Goal: Task Accomplishment & Management: Manage account settings

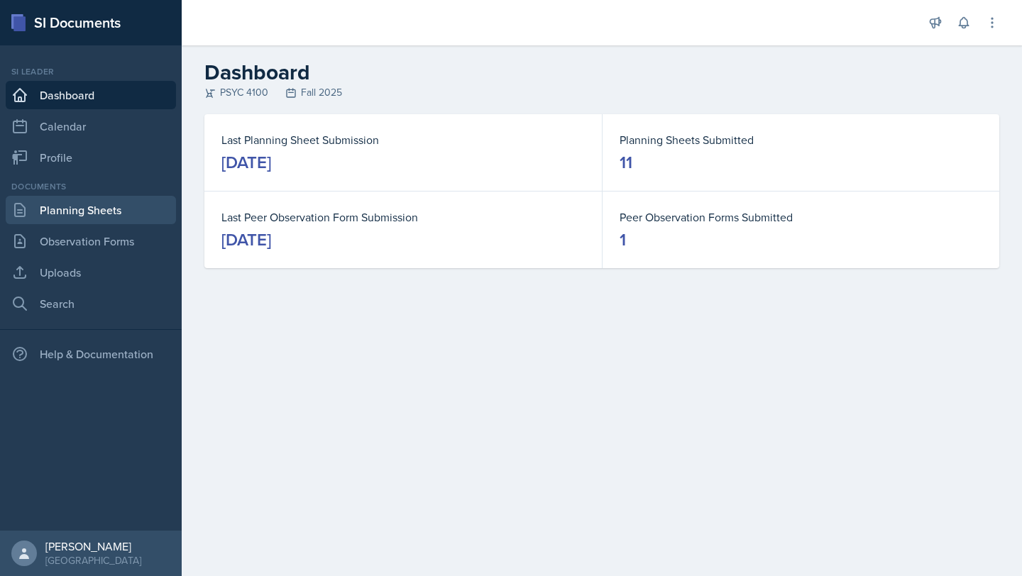
click at [126, 211] on link "Planning Sheets" at bounding box center [91, 210] width 170 height 28
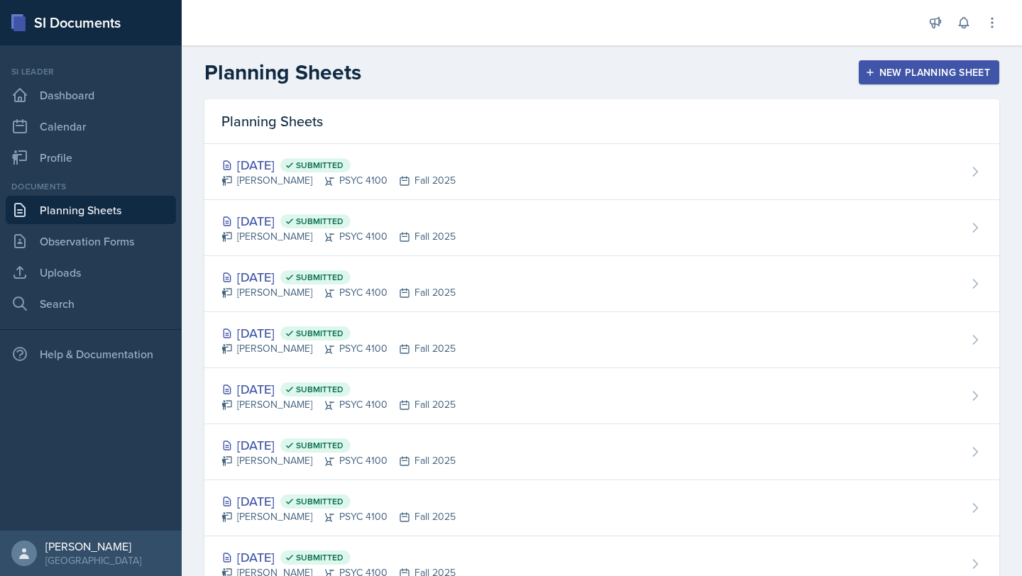
click at [908, 80] on button "New Planning Sheet" at bounding box center [929, 72] width 141 height 24
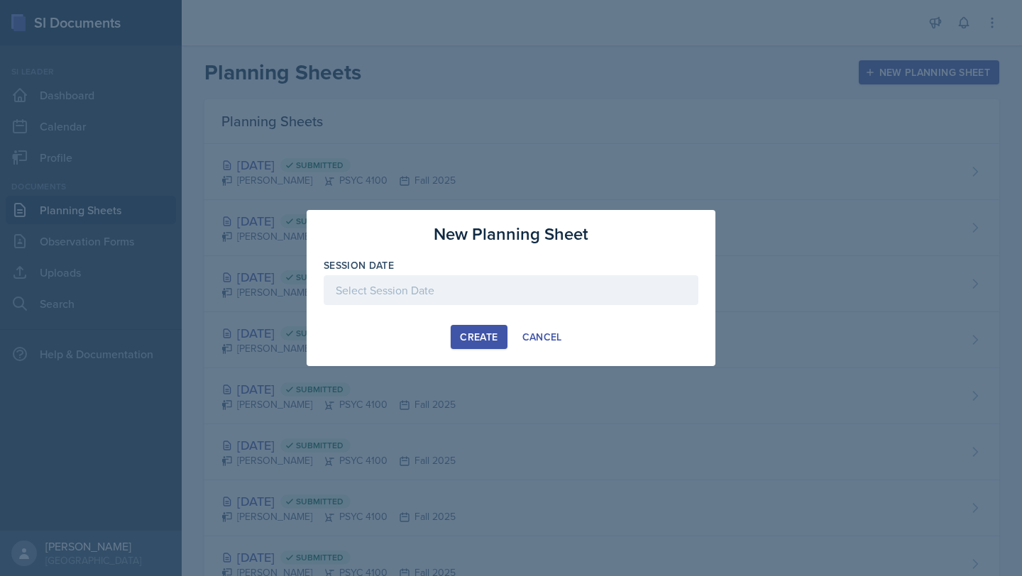
click at [527, 294] on div at bounding box center [511, 290] width 375 height 30
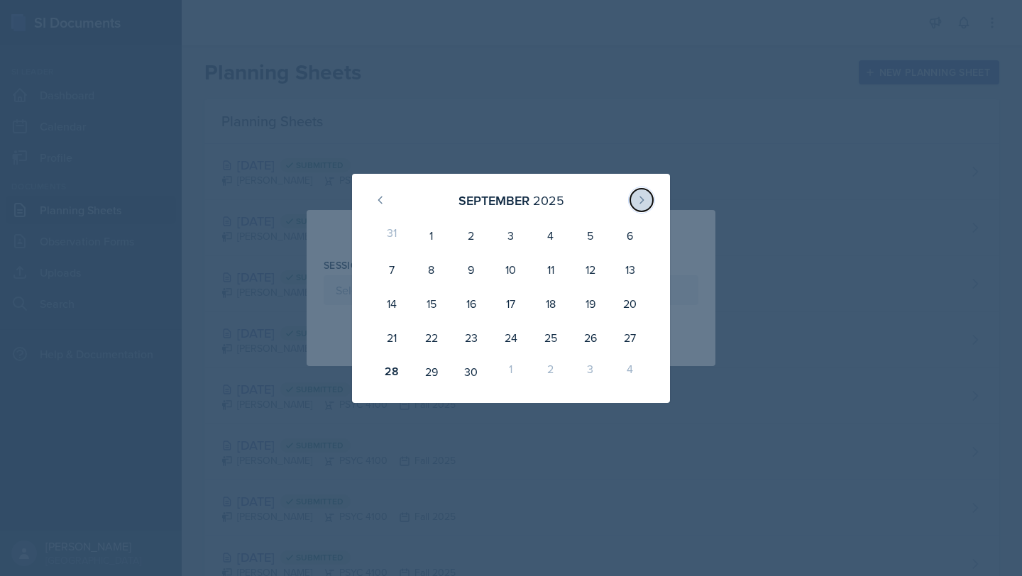
click at [647, 198] on icon at bounding box center [641, 199] width 11 height 11
click at [510, 239] on div "1" at bounding box center [511, 236] width 40 height 34
type input "[DATE]"
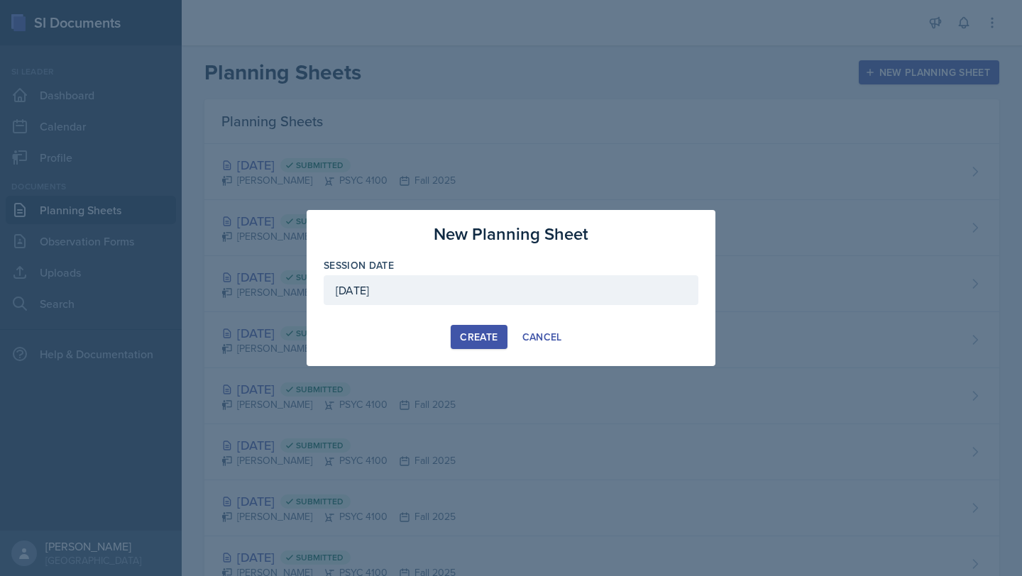
click at [491, 333] on div "Create" at bounding box center [479, 336] width 38 height 11
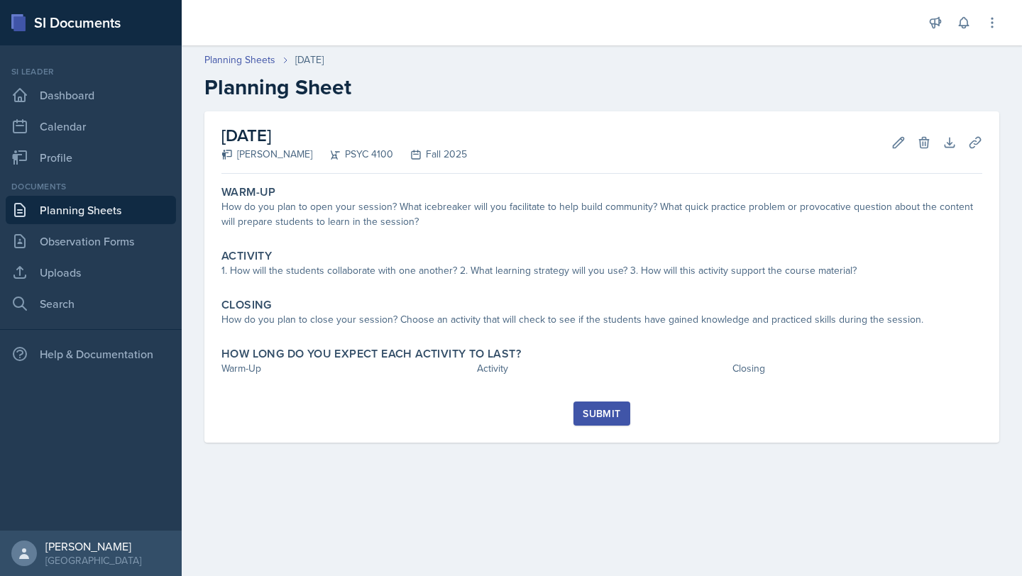
click at [133, 209] on link "Planning Sheets" at bounding box center [91, 210] width 170 height 28
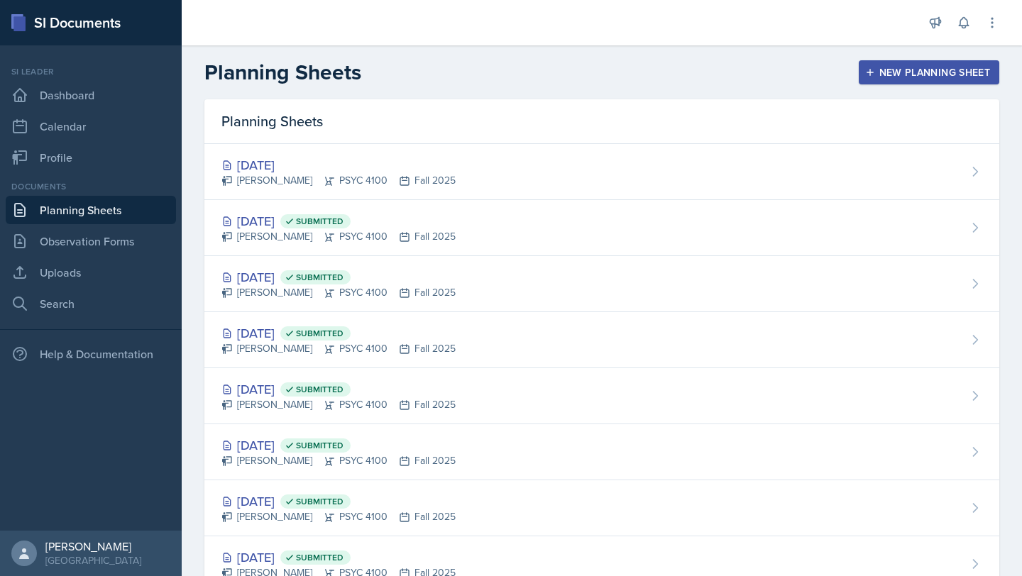
click at [936, 70] on div "New Planning Sheet" at bounding box center [929, 72] width 122 height 11
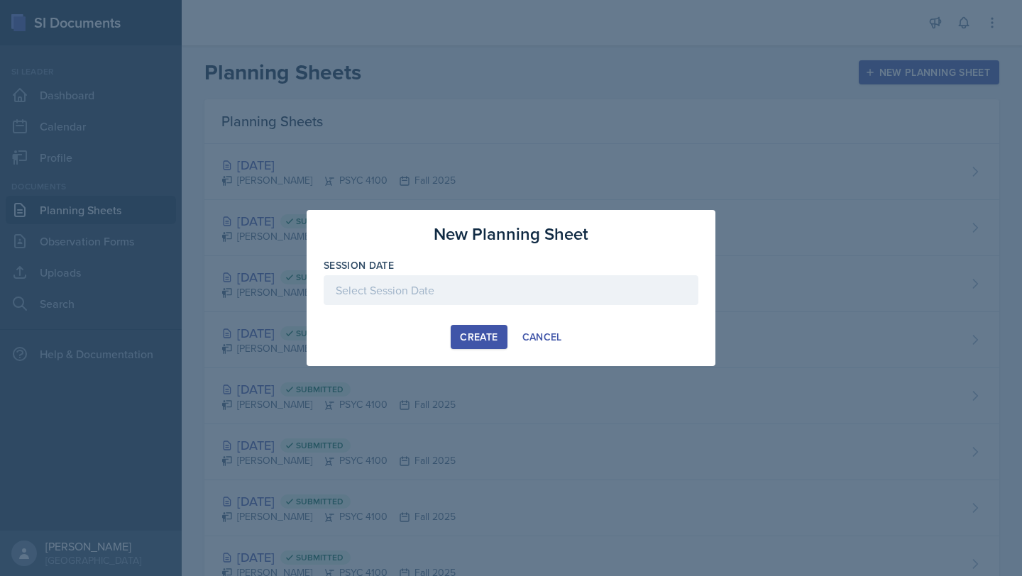
click at [533, 300] on div at bounding box center [511, 290] width 375 height 30
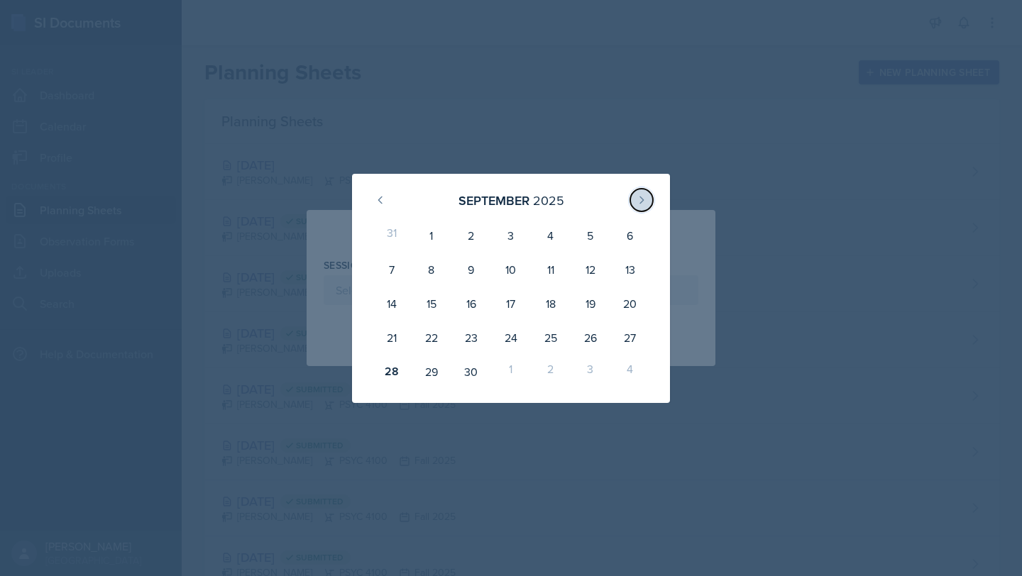
click at [636, 209] on button at bounding box center [641, 200] width 23 height 23
click at [536, 240] on div "2" at bounding box center [551, 236] width 40 height 34
type input "[DATE]"
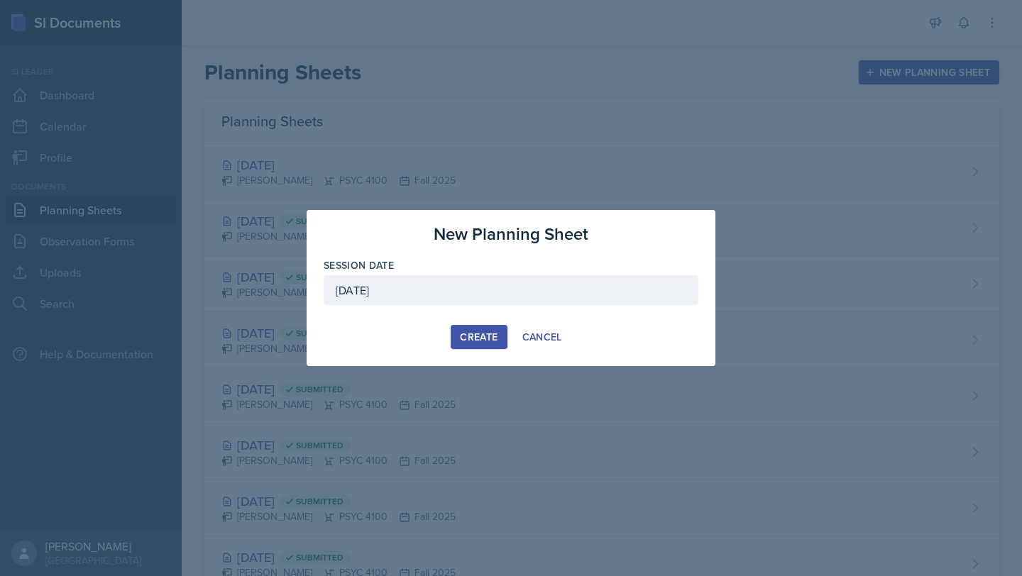
click at [490, 338] on div "Create" at bounding box center [479, 336] width 38 height 11
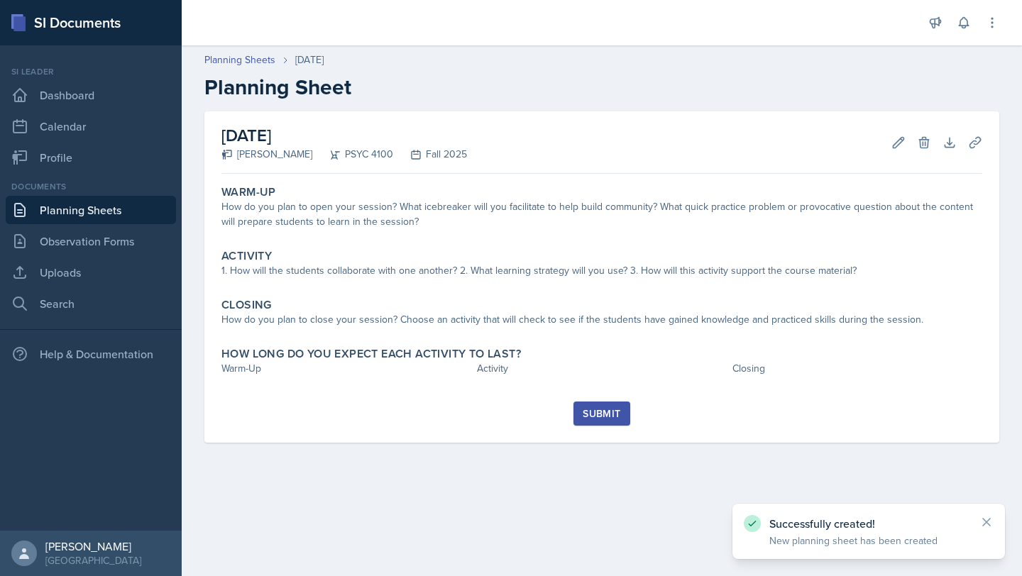
click at [109, 204] on link "Planning Sheets" at bounding box center [91, 210] width 170 height 28
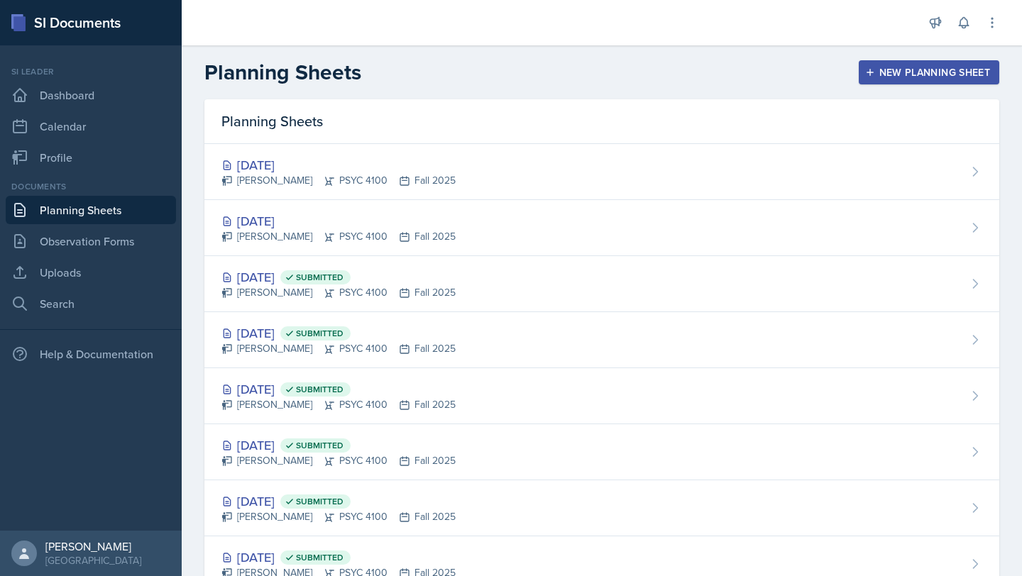
click at [108, 198] on link "Planning Sheets" at bounding box center [91, 210] width 170 height 28
click at [106, 204] on link "Planning Sheets" at bounding box center [91, 210] width 170 height 28
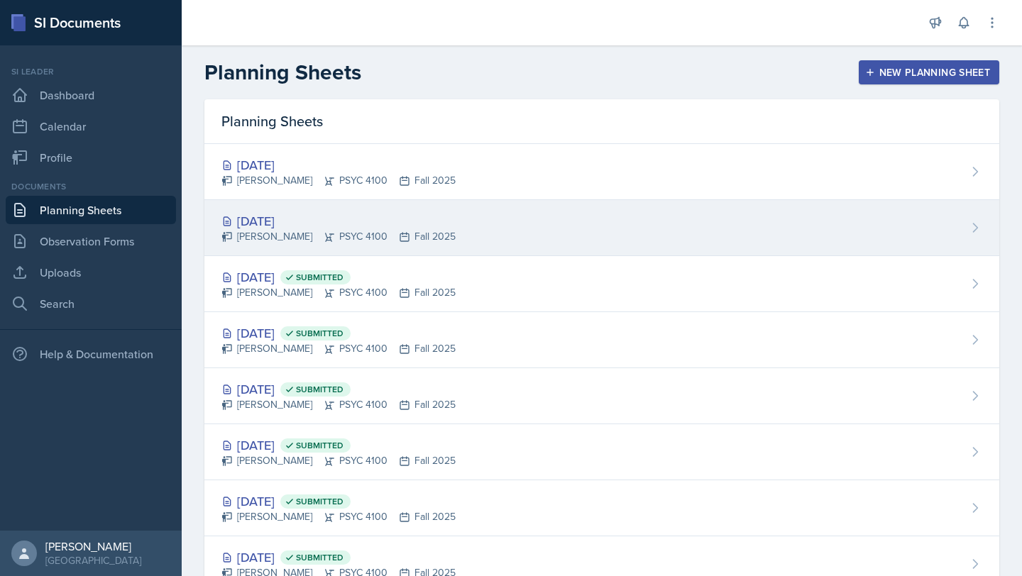
click at [282, 220] on div "[DATE]" at bounding box center [338, 221] width 234 height 19
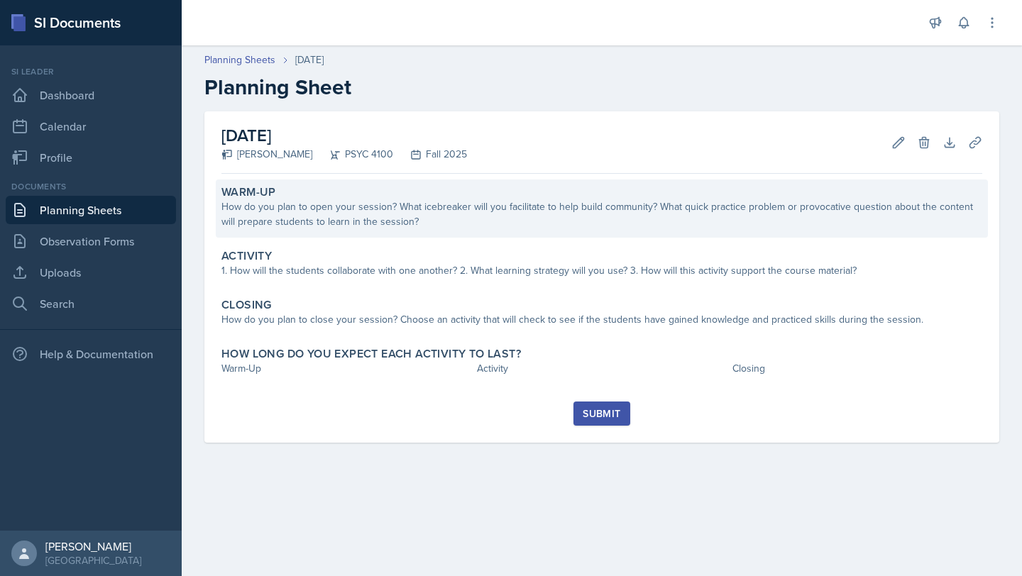
click at [361, 223] on div "How do you plan to open your session? What icebreaker will you facilitate to he…" at bounding box center [601, 214] width 761 height 30
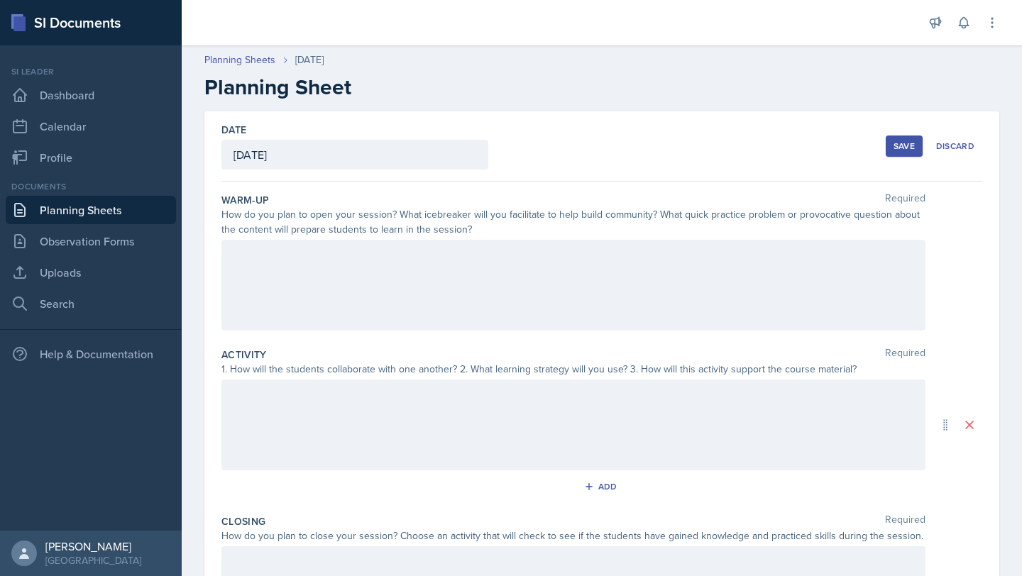
click at [316, 414] on div at bounding box center [573, 425] width 704 height 91
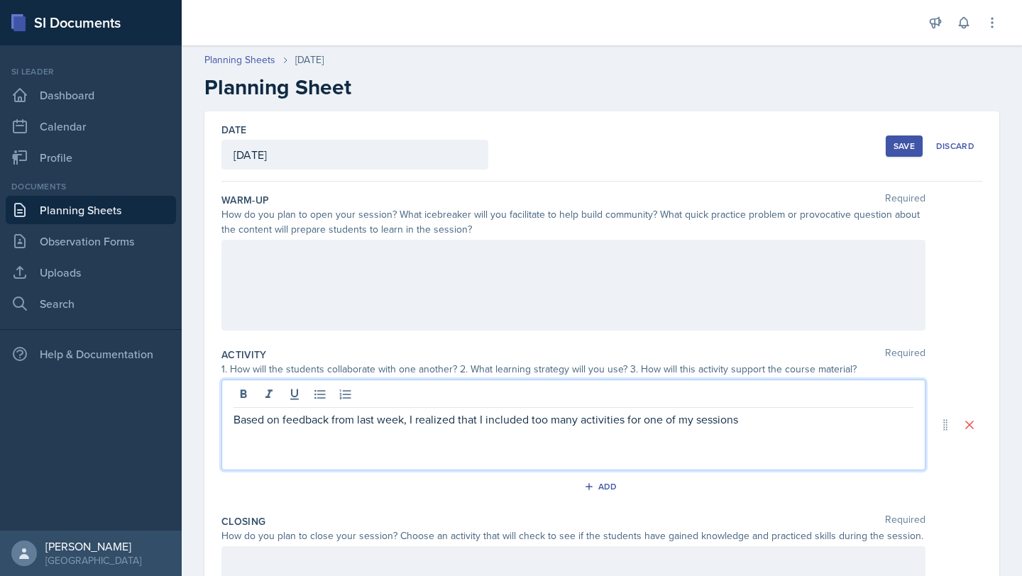
drag, startPoint x: 762, startPoint y: 437, endPoint x: 228, endPoint y: 427, distance: 533.9
click at [228, 427] on div "Based on feedback from last week, I realized that I included too many activitie…" at bounding box center [573, 425] width 704 height 91
click at [324, 289] on div at bounding box center [573, 285] width 704 height 91
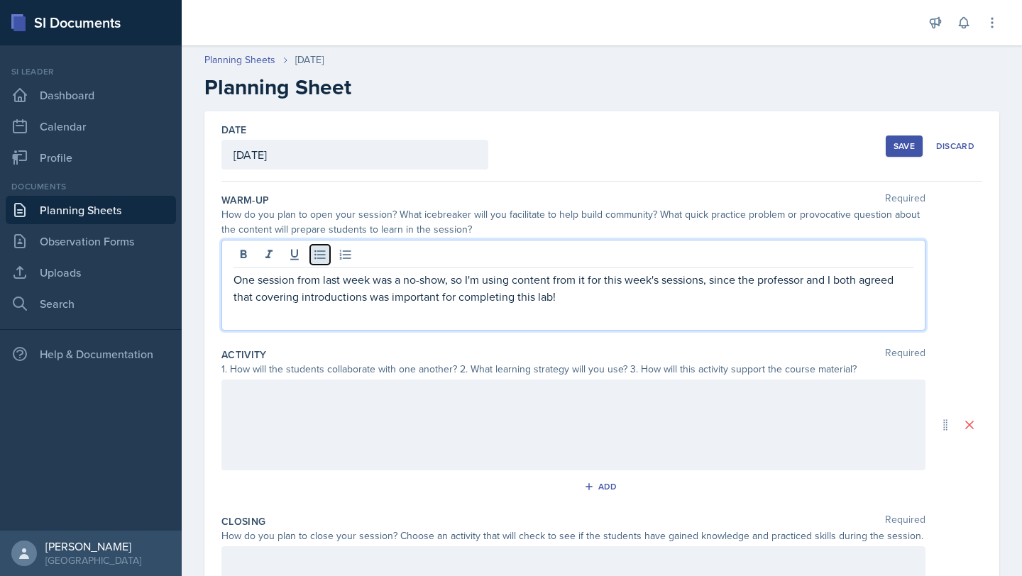
click at [326, 258] on icon at bounding box center [320, 255] width 14 height 14
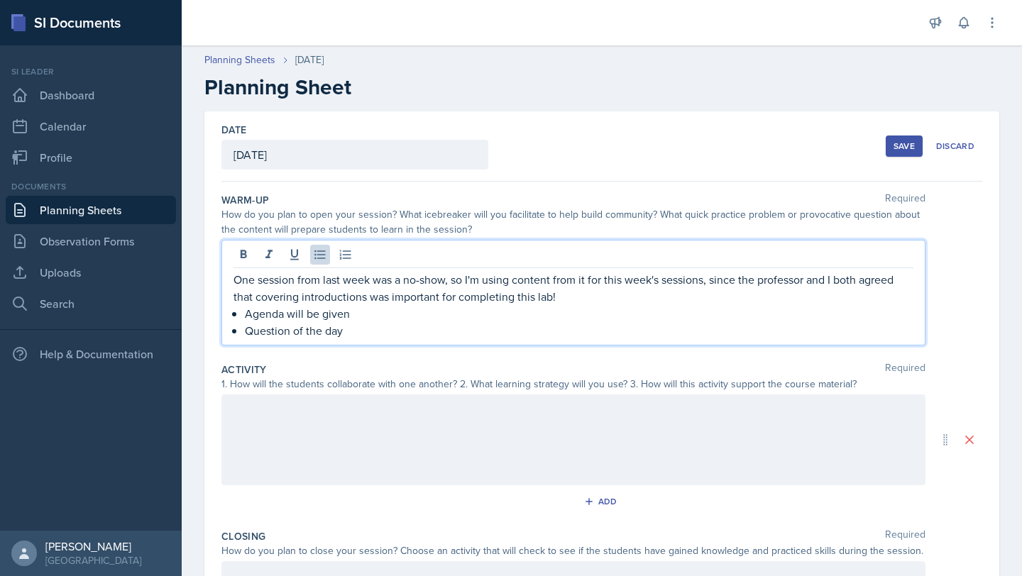
click at [368, 309] on p "Agenda will be given" at bounding box center [579, 313] width 669 height 17
click at [351, 335] on p "Question of the day" at bounding box center [579, 330] width 669 height 17
click at [398, 425] on div at bounding box center [573, 440] width 704 height 91
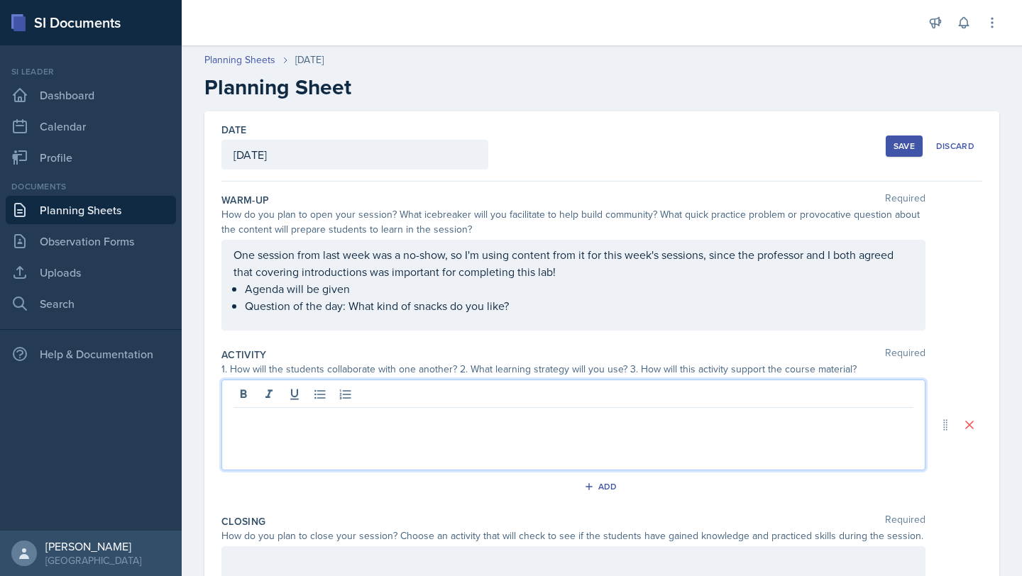
click at [549, 307] on ul "Agenda will be given Question of the day: What kind of snacks do you like?" at bounding box center [579, 297] width 669 height 34
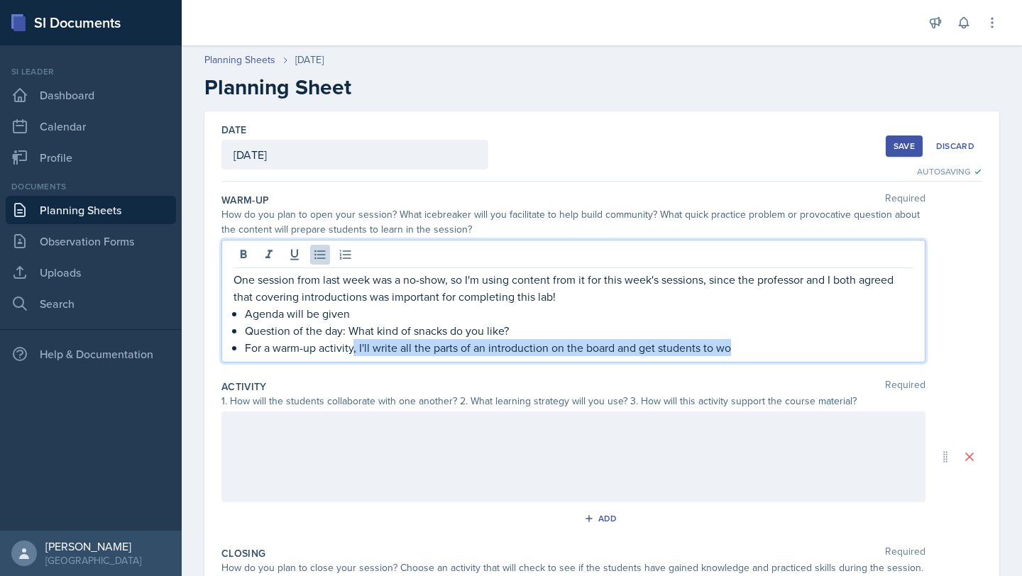
drag, startPoint x: 743, startPoint y: 348, endPoint x: 354, endPoint y: 347, distance: 389.0
click at [354, 347] on p "For a warm-up activity, I'll write all the parts of an introduction on the boar…" at bounding box center [579, 347] width 669 height 17
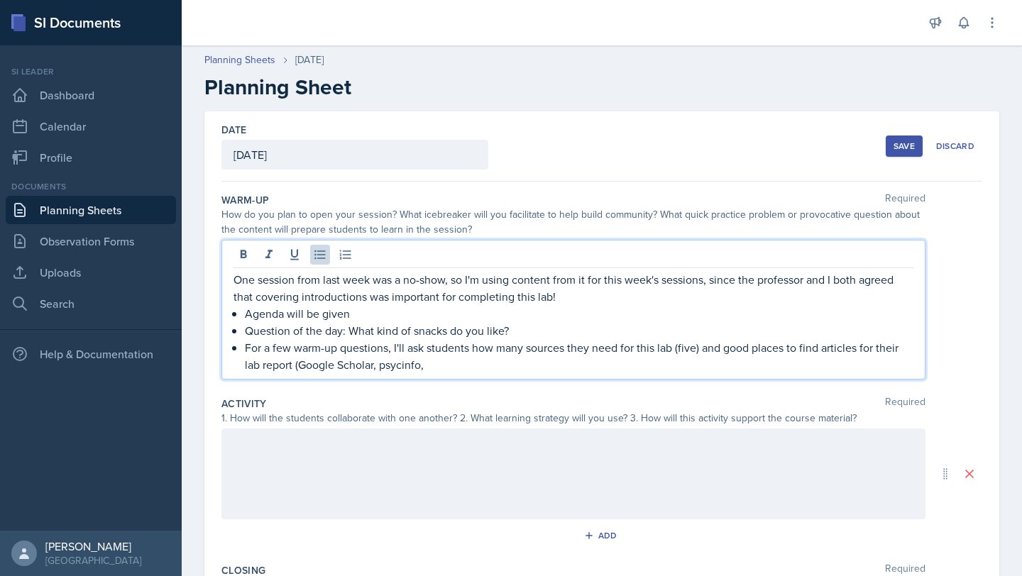
click at [385, 365] on p "For a few warm-up questions, I'll ask students how many sources they need for t…" at bounding box center [579, 356] width 669 height 34
click at [497, 374] on div "One session from last week was a no-show, so I'm using content from it for this…" at bounding box center [573, 310] width 704 height 140
click at [479, 368] on p "For a few warm-up questions, I'll ask students how many sources they need for t…" at bounding box center [579, 356] width 669 height 34
click at [322, 463] on div at bounding box center [573, 474] width 704 height 91
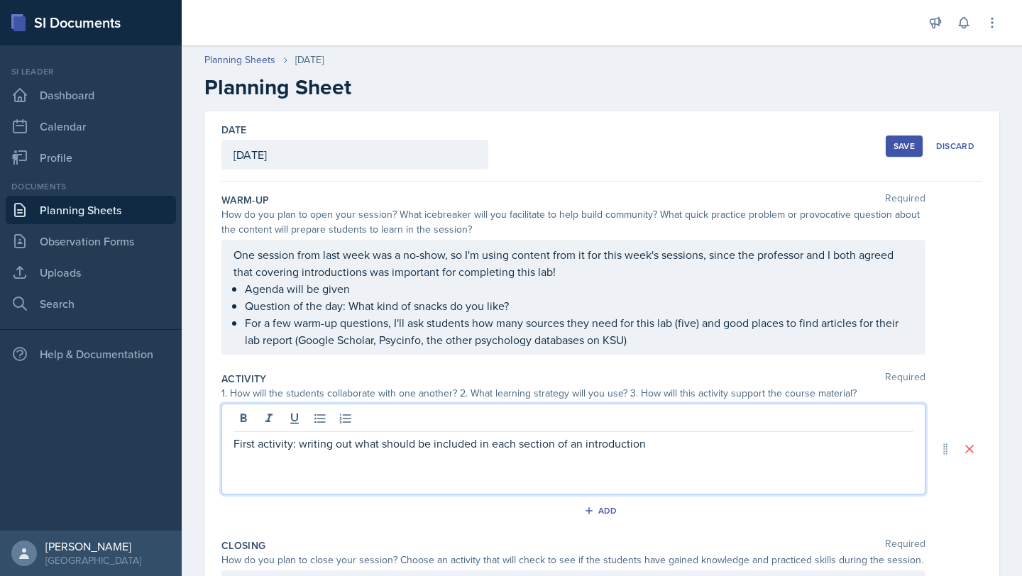
click at [349, 444] on p "First activity: writing out what should be included in each section of an intro…" at bounding box center [574, 443] width 680 height 17
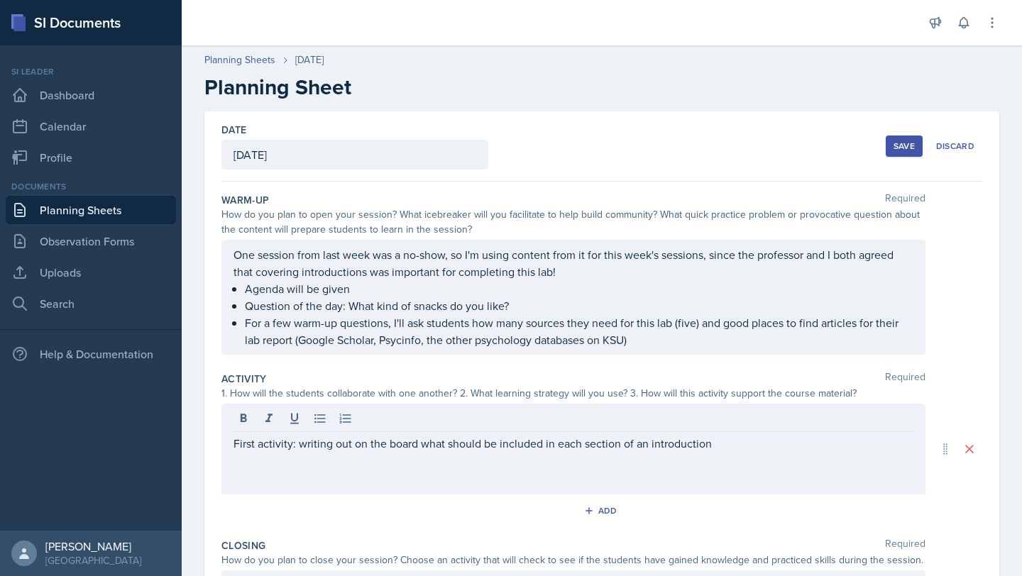
click at [750, 457] on div "First activity: writing out on the board what should be included in each sectio…" at bounding box center [573, 449] width 704 height 91
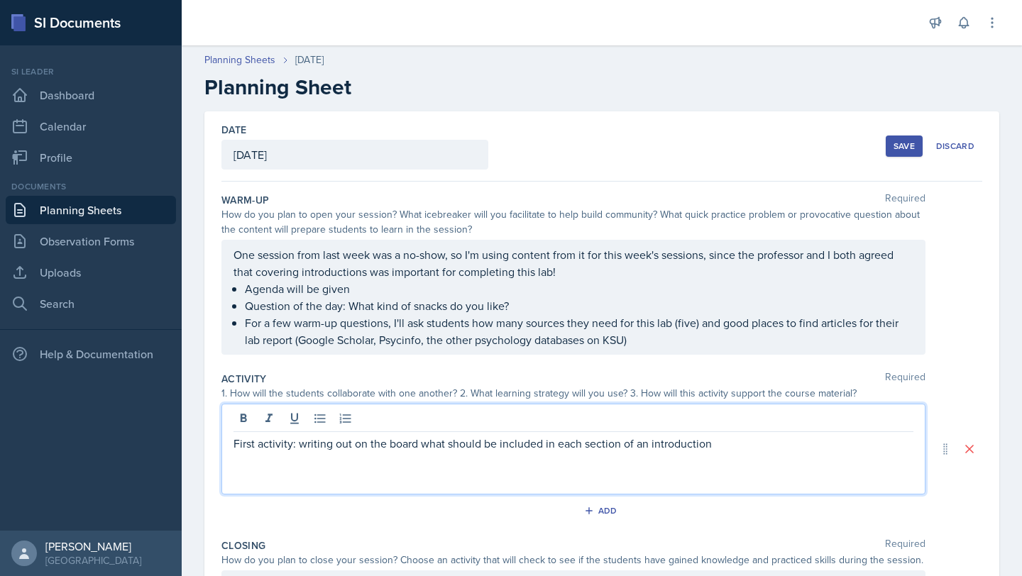
click at [732, 451] on p "First activity: writing out on the board what should be included in each sectio…" at bounding box center [574, 443] width 680 height 17
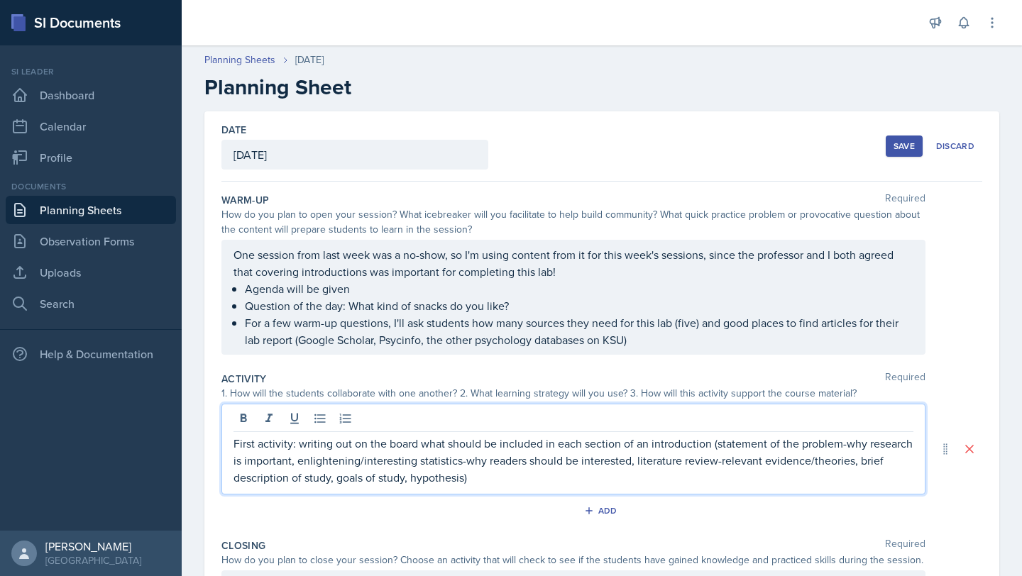
click at [228, 445] on div "First activity: writing out on the board what should be included in each sectio…" at bounding box center [573, 449] width 704 height 91
click at [234, 442] on p "First activity: writing out on the board what should be included in each sectio…" at bounding box center [574, 460] width 680 height 51
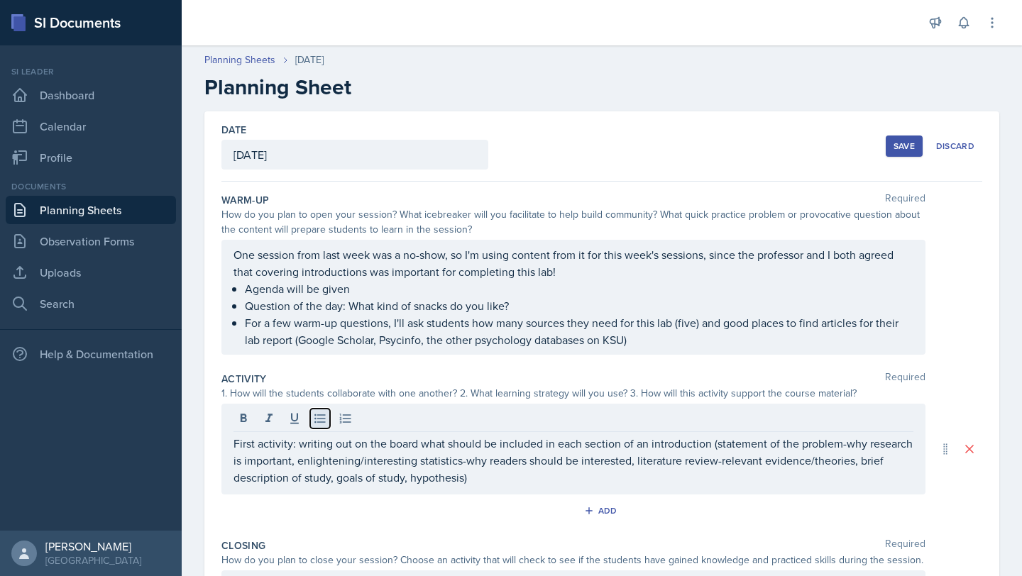
click at [322, 417] on icon at bounding box center [320, 419] width 14 height 14
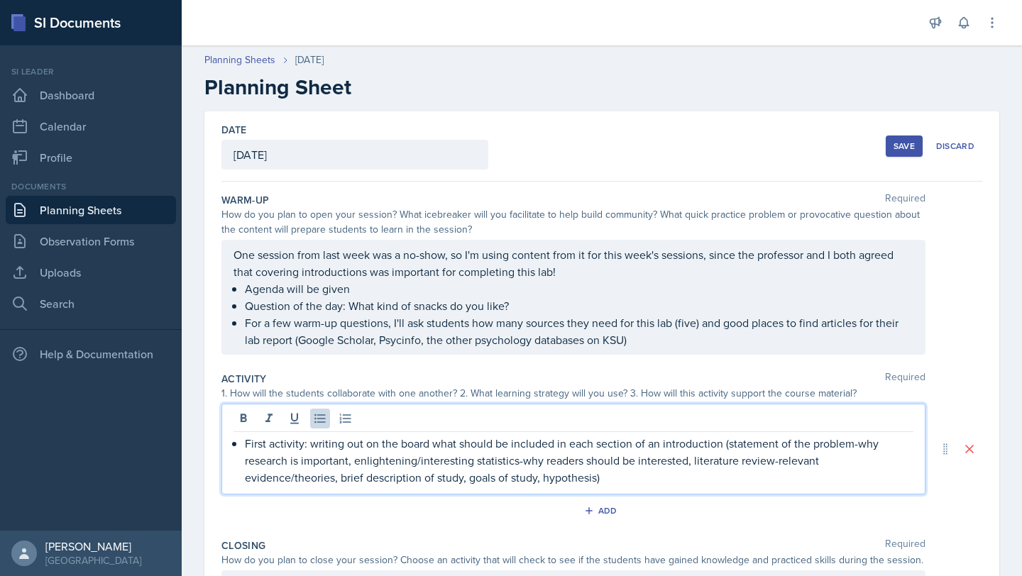
click at [303, 446] on p "First activity: writing out on the board what should be included in each sectio…" at bounding box center [579, 460] width 669 height 51
click at [620, 482] on p "First activity (10 mins): writing out on the board what should be included in e…" at bounding box center [579, 460] width 669 height 51
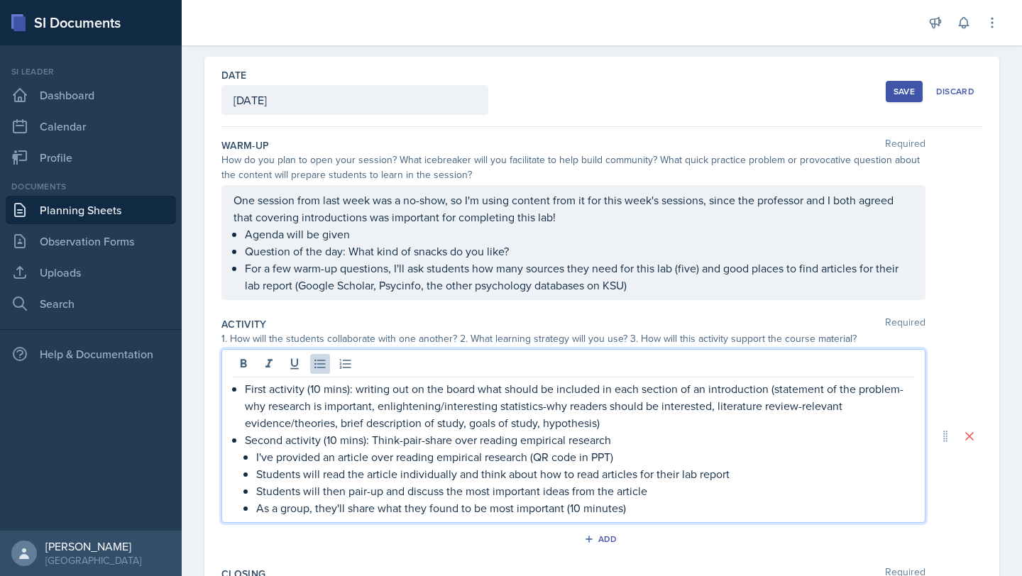
scroll to position [59, 0]
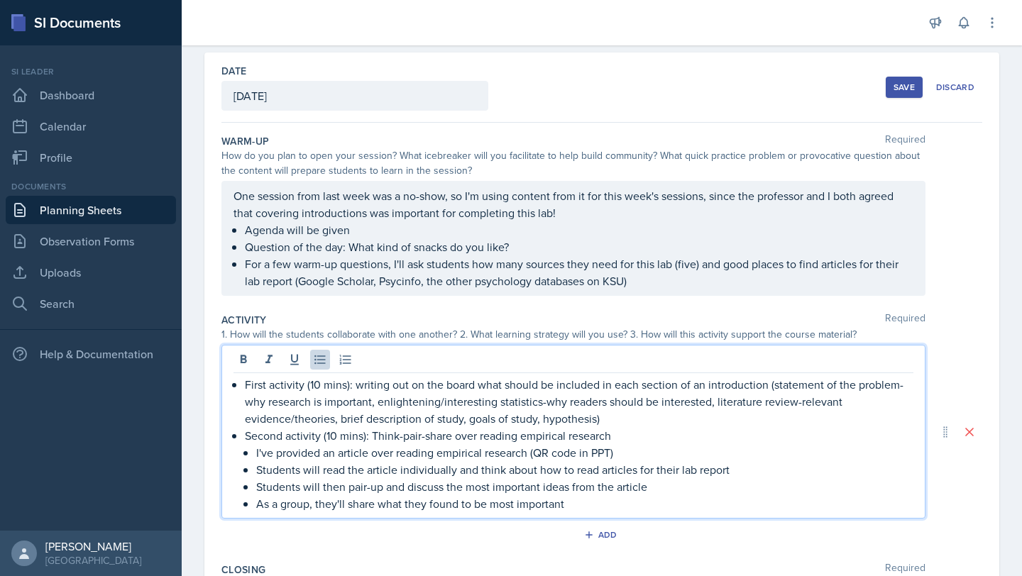
click at [286, 439] on p "Second activity (10 mins): Think-pair-share over reading empirical research" at bounding box center [579, 435] width 669 height 17
click at [607, 413] on p "First activity (10 mins): writing out on the board what should be included in e…" at bounding box center [579, 401] width 669 height 51
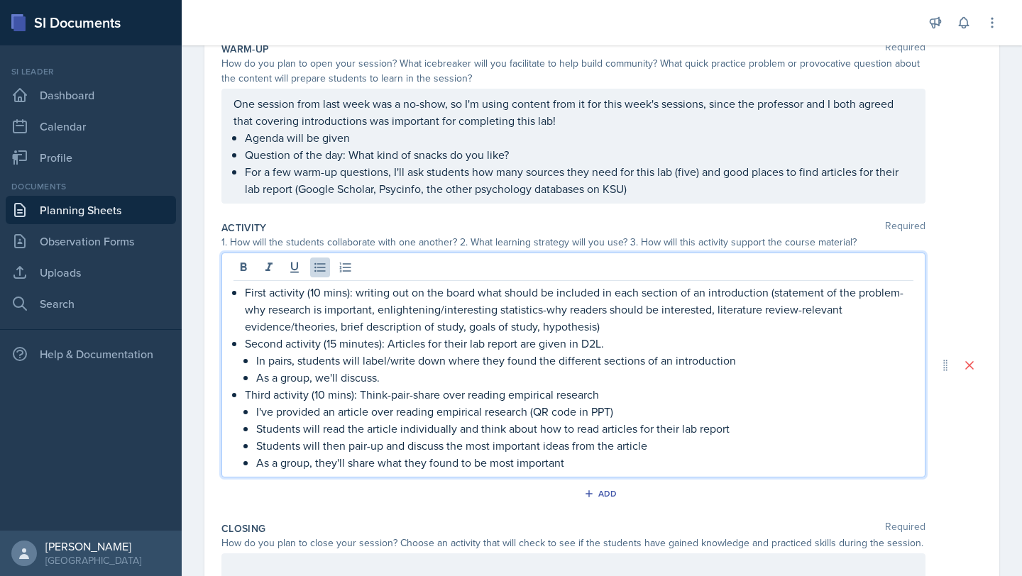
scroll to position [142, 0]
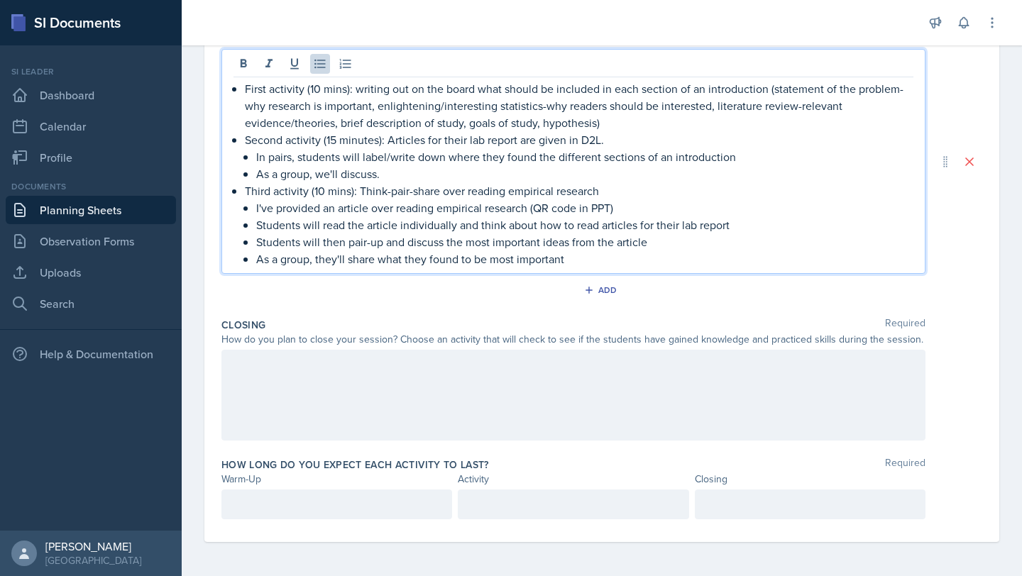
click at [367, 510] on p at bounding box center [337, 504] width 207 height 17
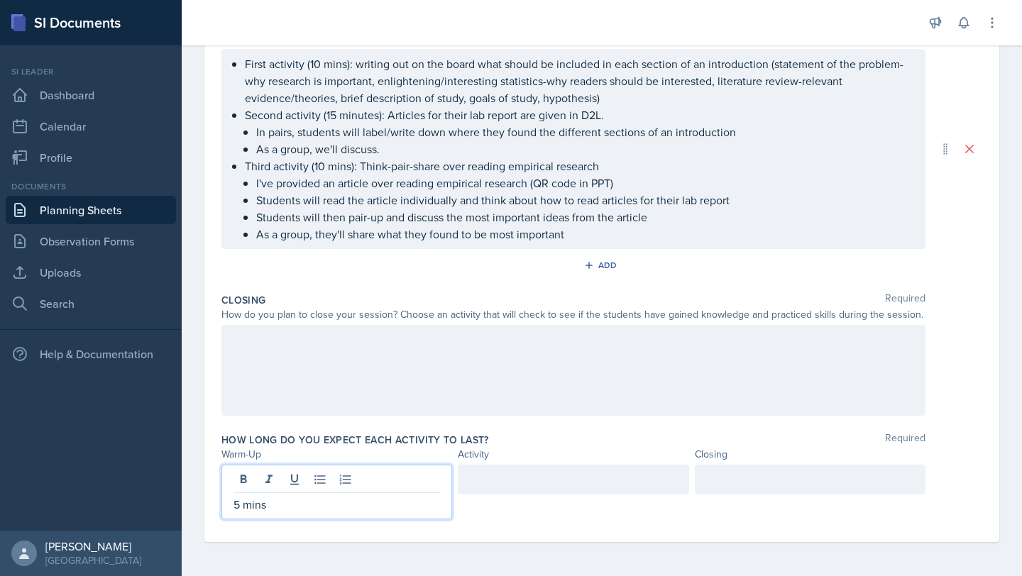
click at [596, 481] on div at bounding box center [573, 480] width 231 height 30
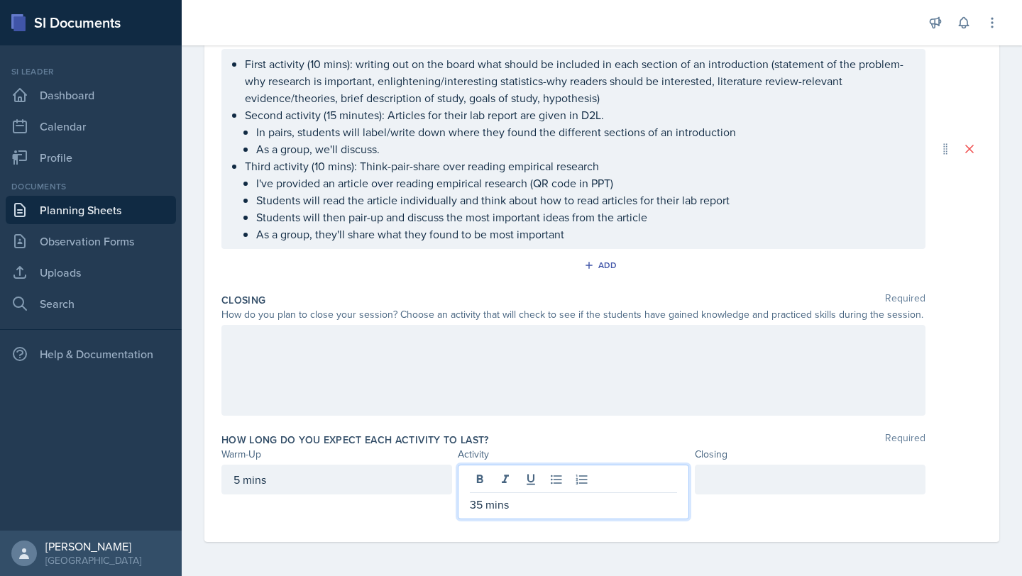
click at [334, 116] on p "Second activity (15 minutes): Articles for their lab report are given in D2L." at bounding box center [579, 114] width 669 height 17
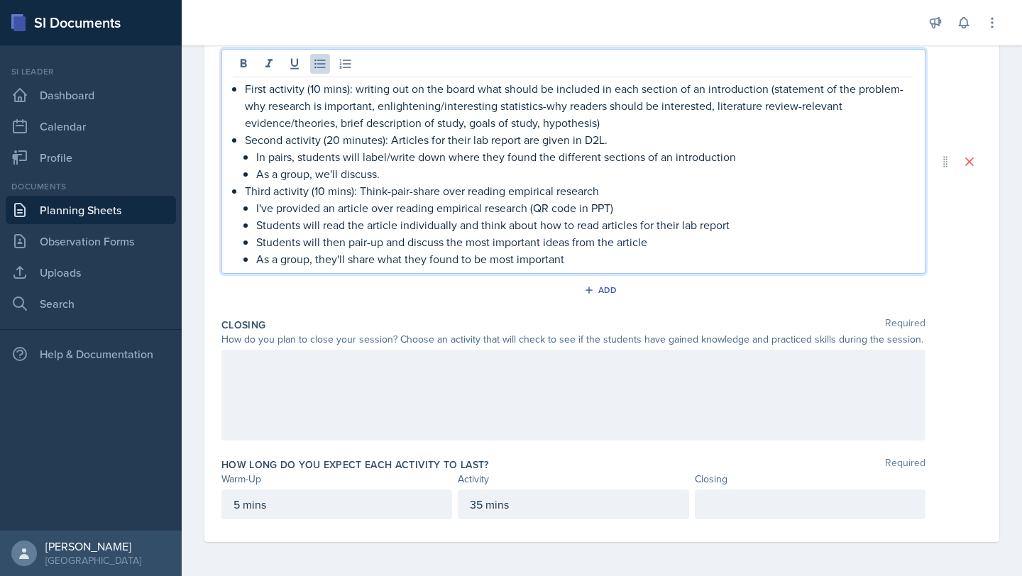
click at [480, 508] on p "35 mins" at bounding box center [573, 504] width 207 height 17
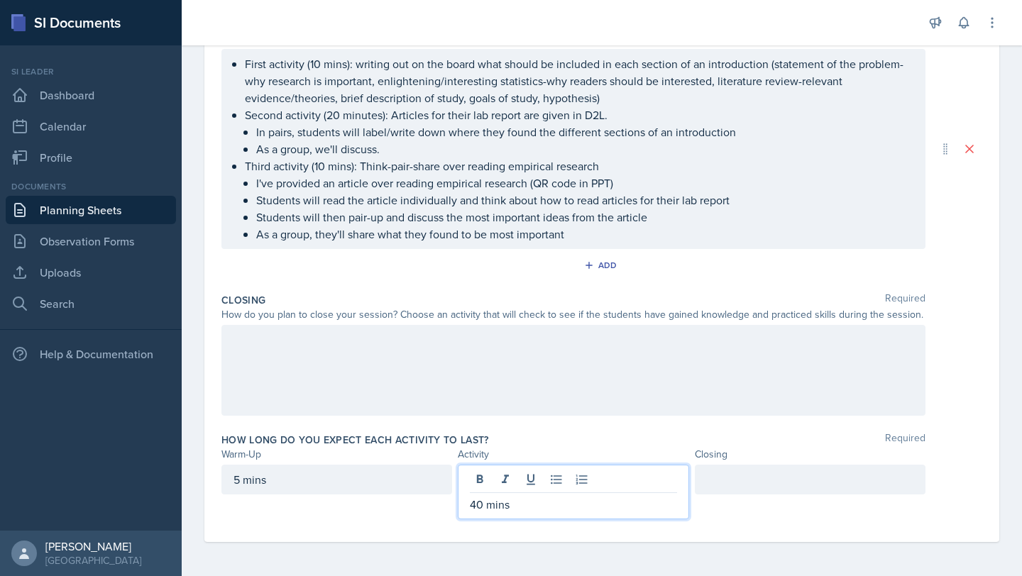
click at [744, 130] on p "In pairs, students will label/write down where they found the different section…" at bounding box center [584, 132] width 657 height 17
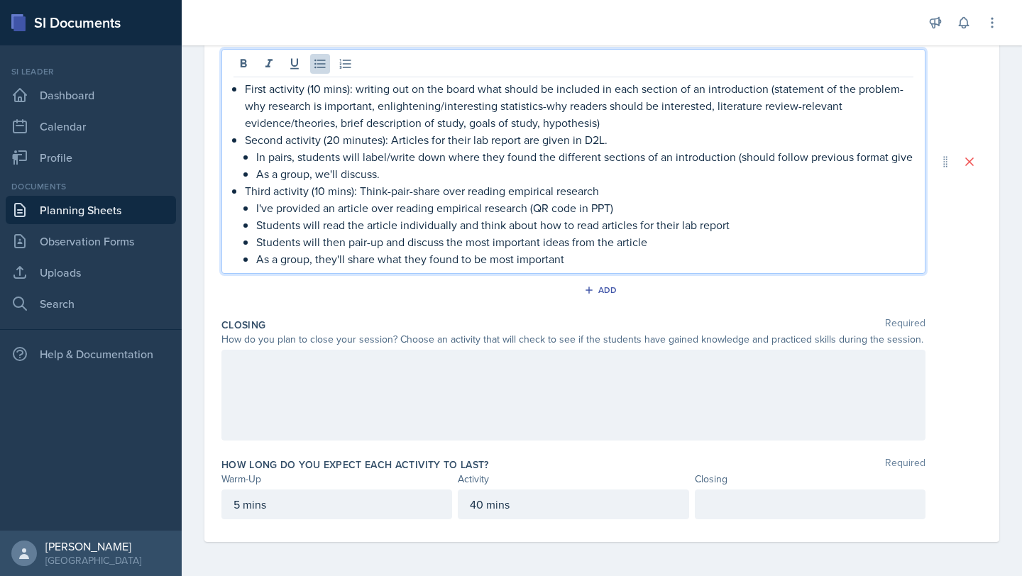
scroll to position [372, 0]
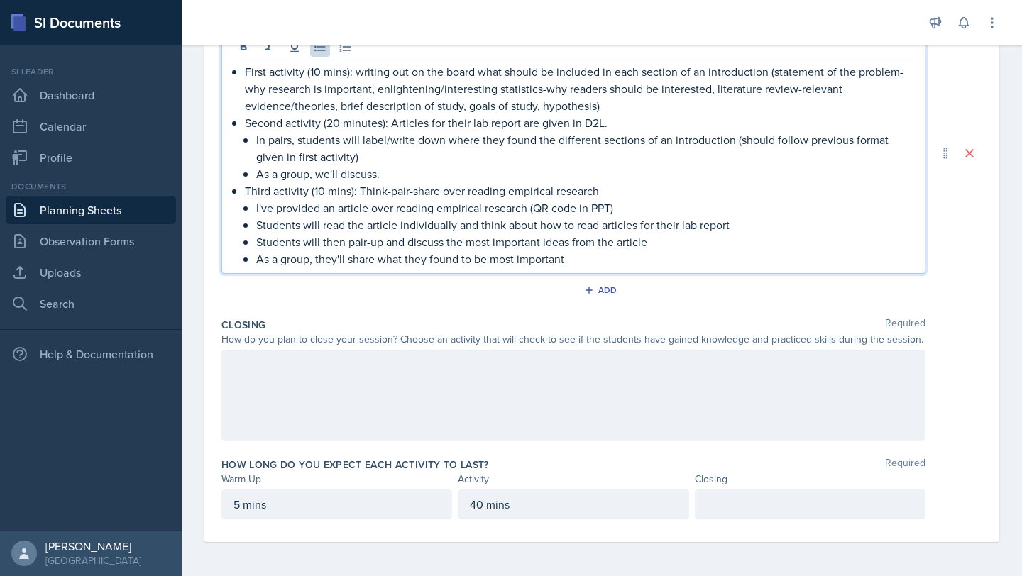
click at [612, 105] on p "First activity (10 mins): writing out on the board what should be included in e…" at bounding box center [579, 88] width 669 height 51
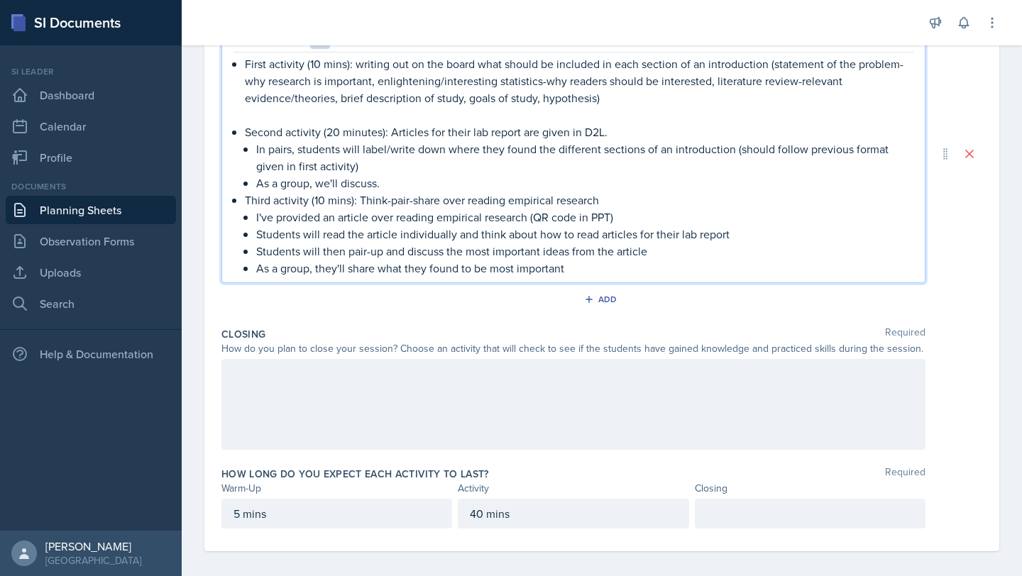
click at [400, 180] on p "As a group, we'll discuss." at bounding box center [584, 183] width 657 height 17
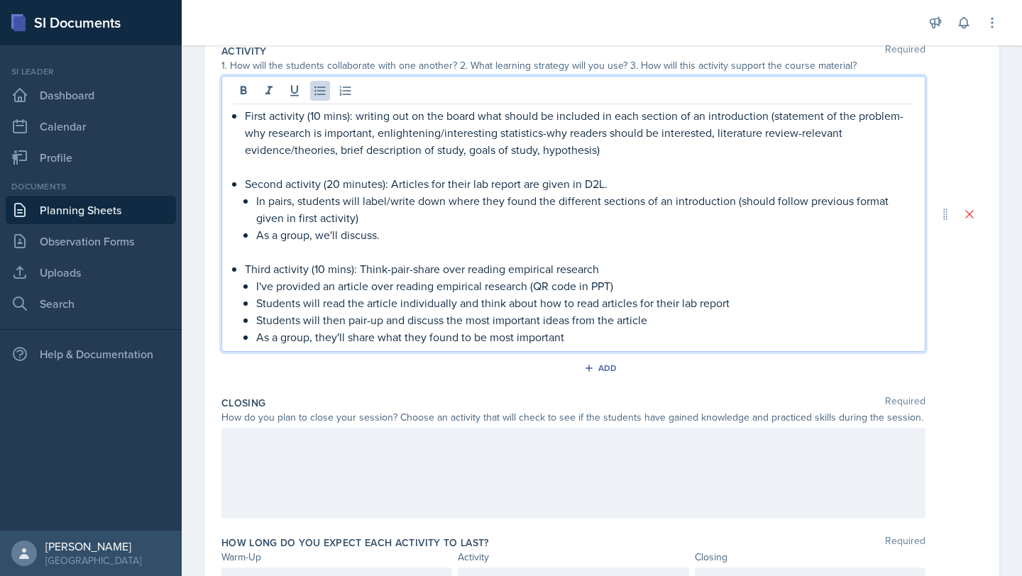
scroll to position [346, 0]
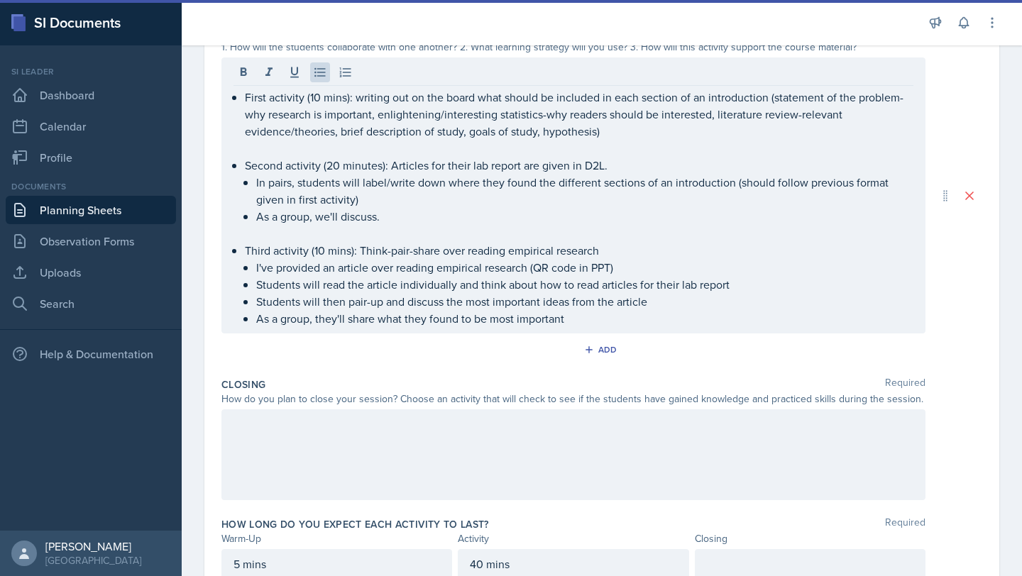
click at [319, 460] on div at bounding box center [573, 455] width 704 height 91
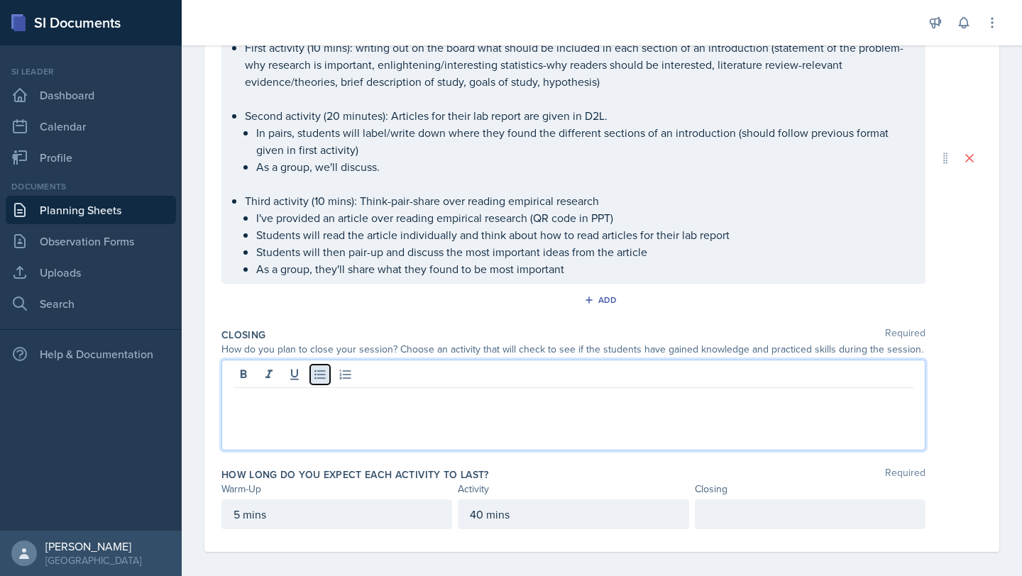
click at [316, 377] on icon at bounding box center [320, 375] width 14 height 14
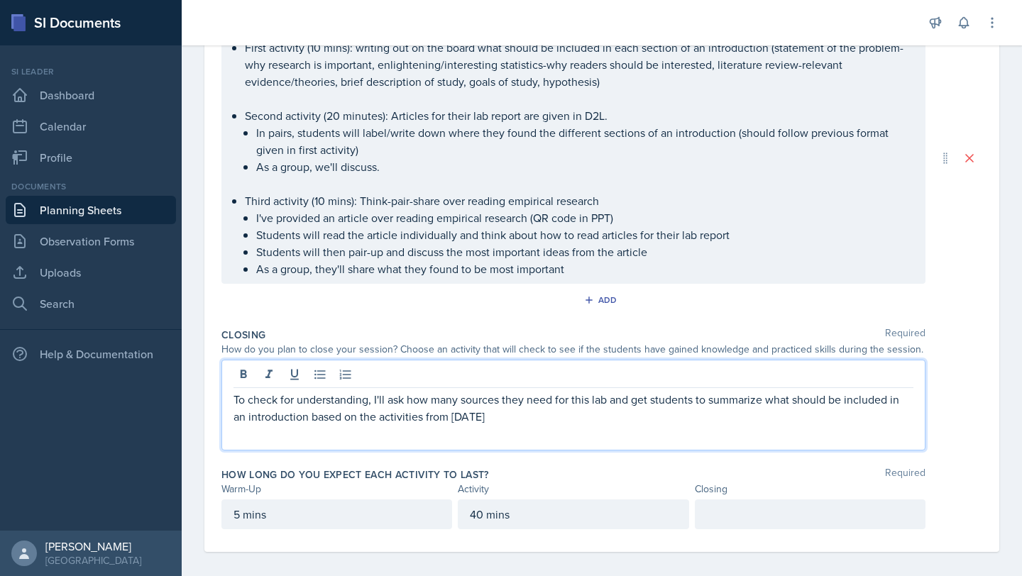
click at [234, 401] on p "To check for understanding, I'll ask how many sources they need for this lab an…" at bounding box center [574, 408] width 680 height 34
click at [314, 376] on icon at bounding box center [320, 375] width 14 height 14
click at [493, 422] on p "To check for understanding, I'll ask how many sources they need for this lab an…" at bounding box center [579, 408] width 669 height 34
click at [644, 400] on p "To check for understanding, I'll ask how many sources they need for this lab an…" at bounding box center [579, 408] width 669 height 34
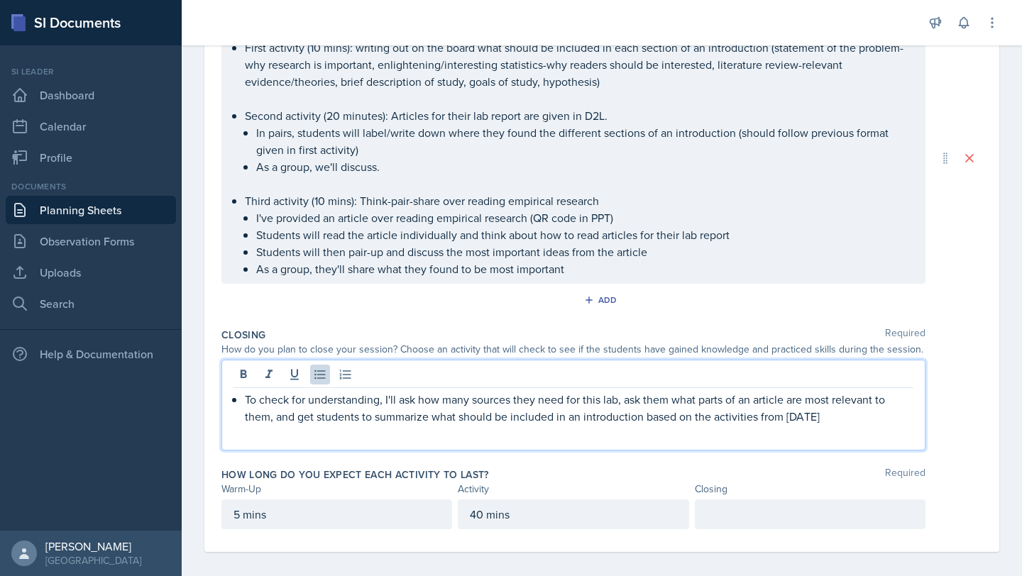
click at [848, 420] on p "To check for understanding, I'll ask how many sources they need for this lab, a…" at bounding box center [579, 408] width 669 height 34
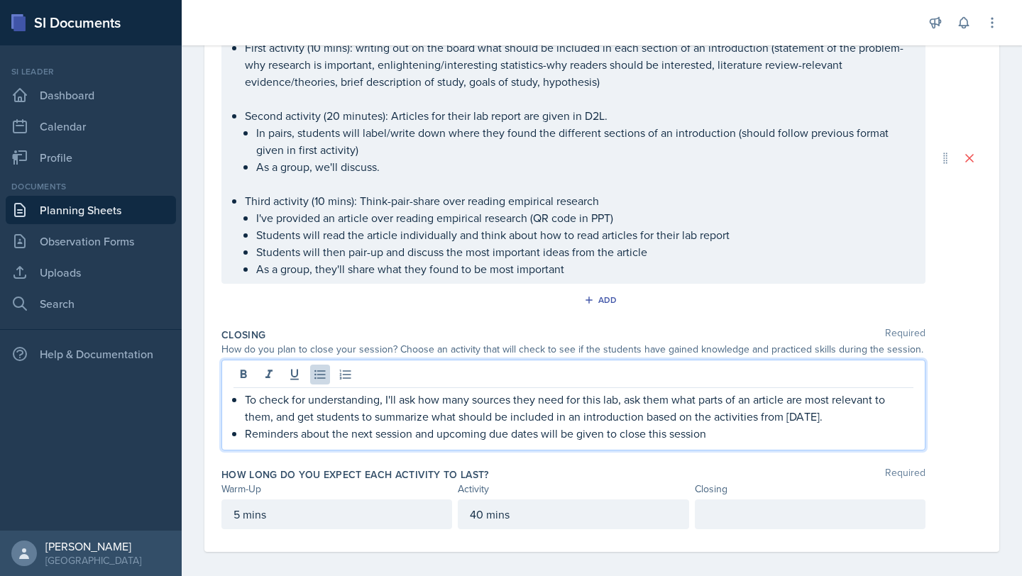
click at [825, 518] on div at bounding box center [810, 515] width 231 height 30
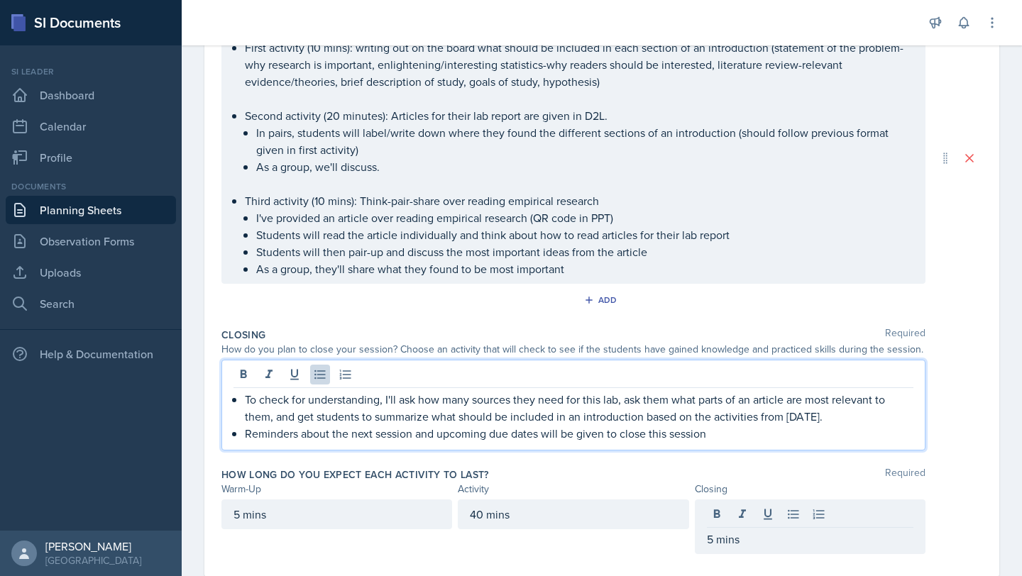
click at [761, 416] on ul "To check for understanding, I'll ask how many sources they need for this lab, a…" at bounding box center [579, 416] width 669 height 51
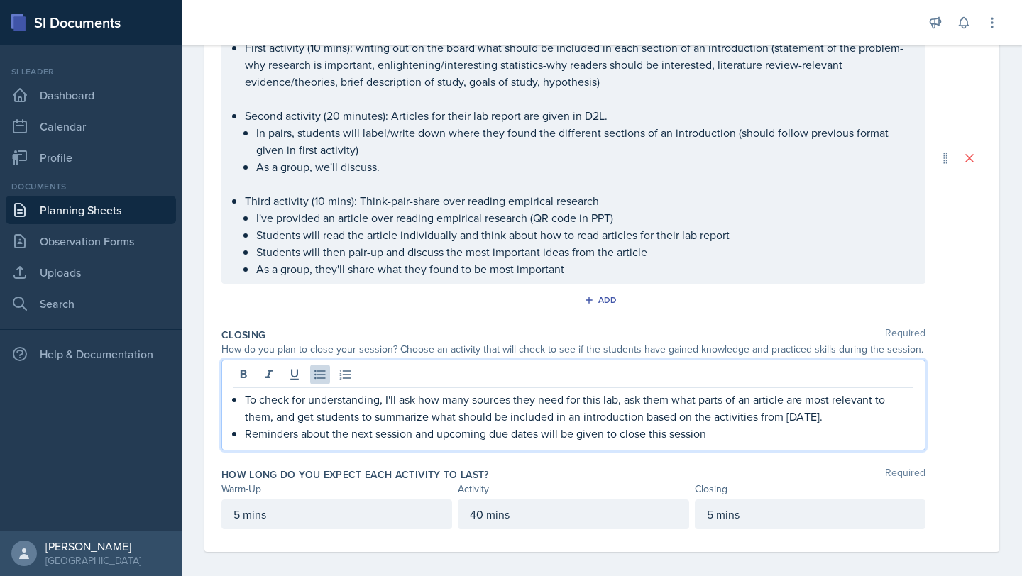
click at [837, 417] on p "To check for understanding, I'll ask how many sources they need for this lab, a…" at bounding box center [579, 408] width 669 height 34
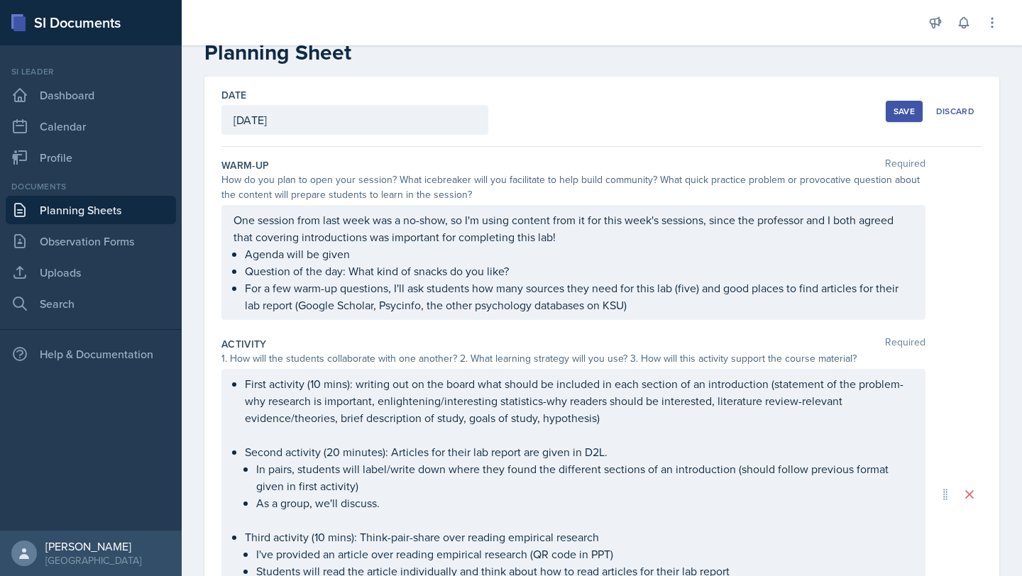
scroll to position [0, 0]
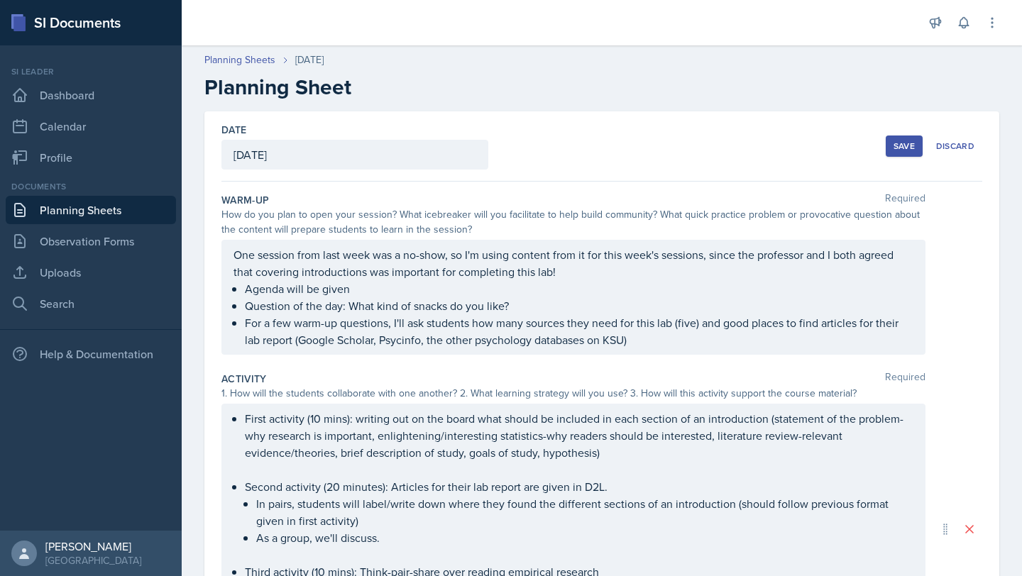
click at [894, 141] on div "Save" at bounding box center [904, 146] width 21 height 11
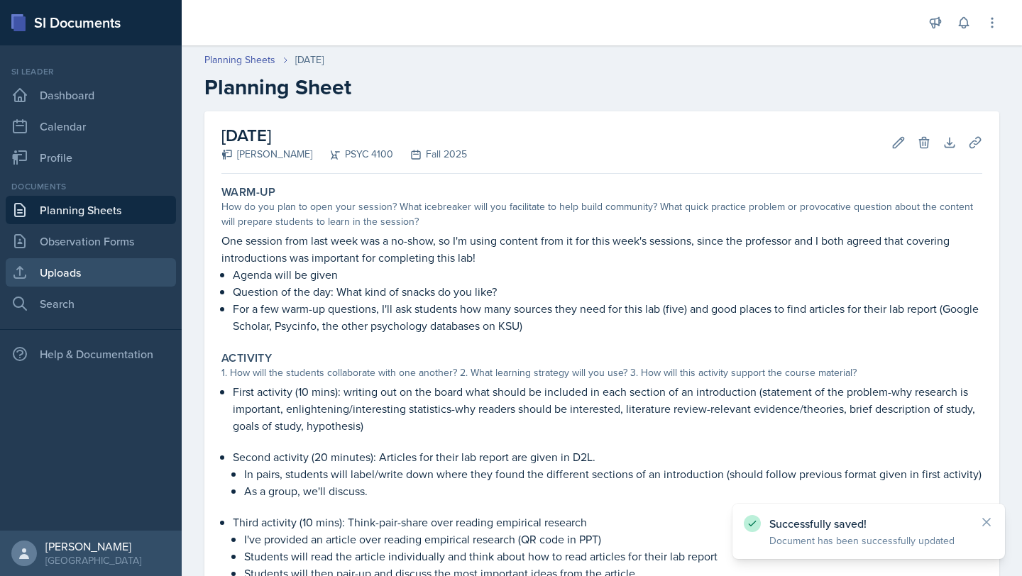
click at [75, 275] on link "Uploads" at bounding box center [91, 272] width 170 height 28
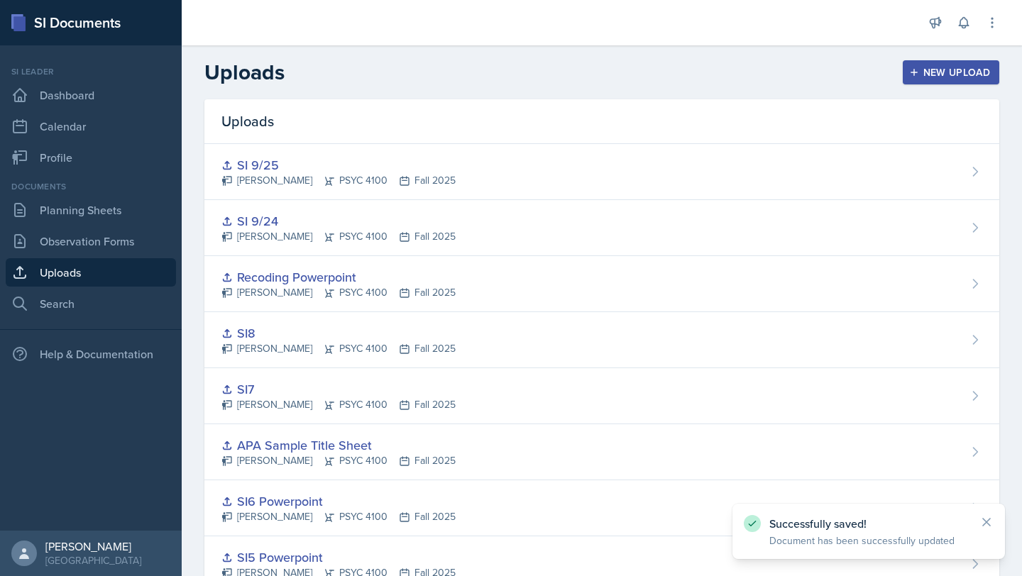
click at [922, 77] on div "New Upload" at bounding box center [951, 72] width 79 height 11
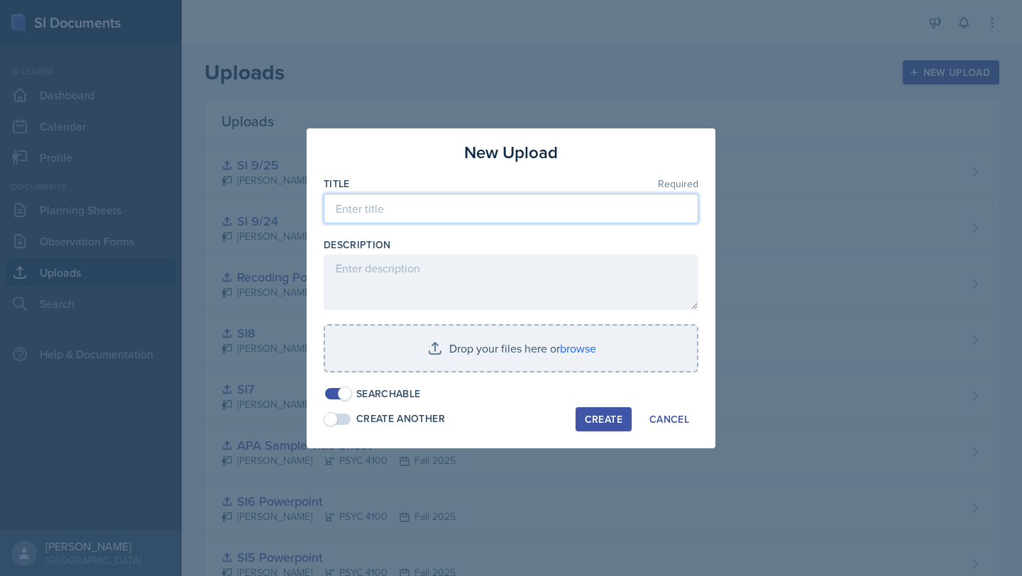
click at [495, 199] on input at bounding box center [511, 209] width 375 height 30
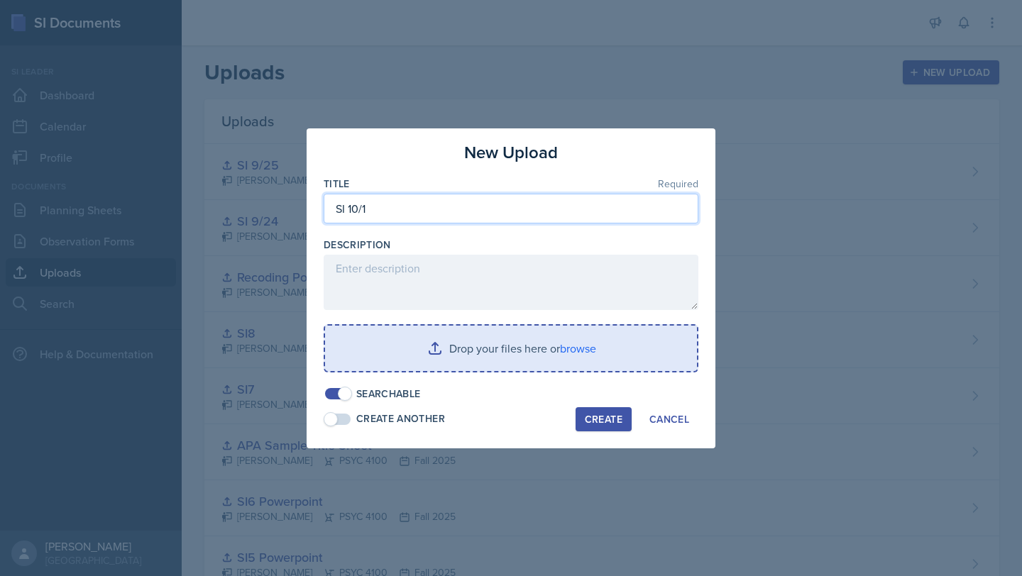
type input "SI 10/1"
click at [482, 364] on input "file" at bounding box center [511, 348] width 372 height 45
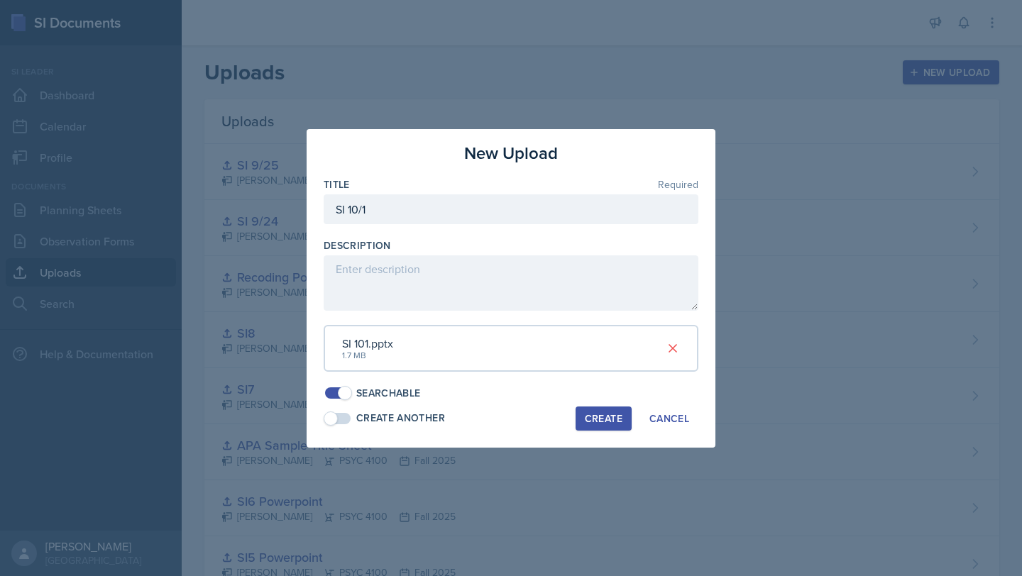
click at [595, 413] on div "Create" at bounding box center [604, 418] width 38 height 11
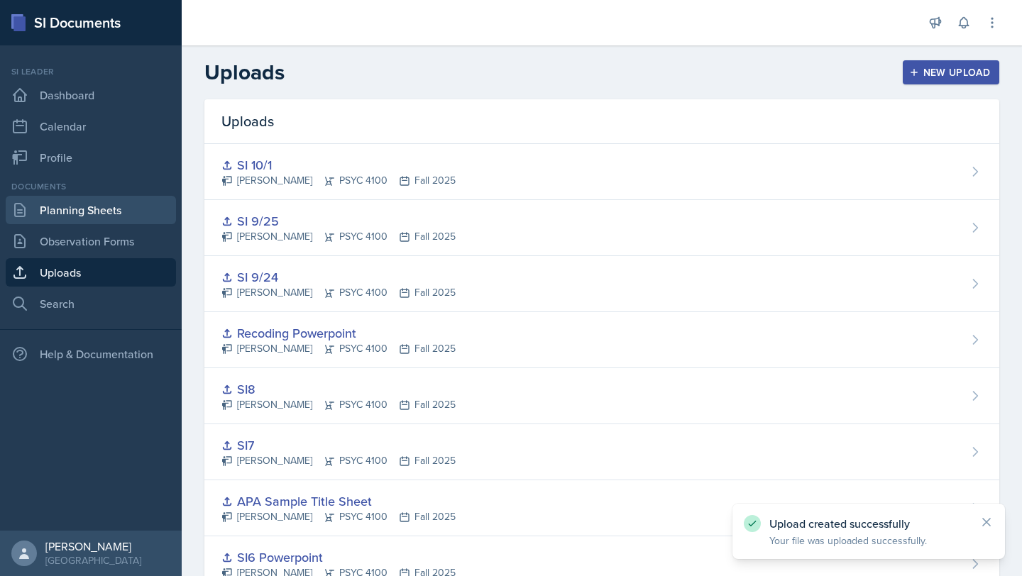
click at [127, 217] on link "Planning Sheets" at bounding box center [91, 210] width 170 height 28
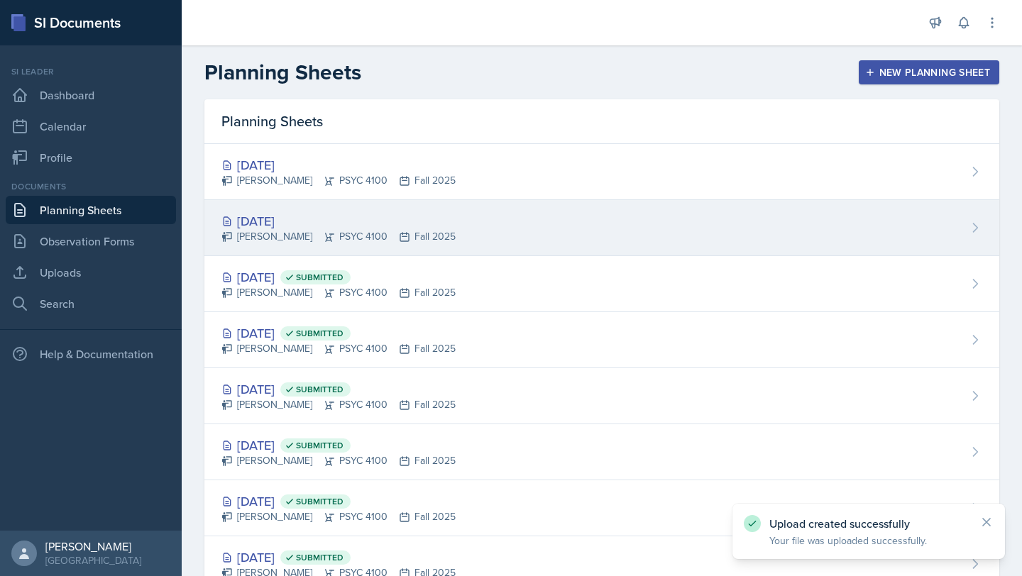
click at [423, 208] on div "[DATE] [PERSON_NAME] PSYC 4100 Fall 2025" at bounding box center [601, 228] width 795 height 56
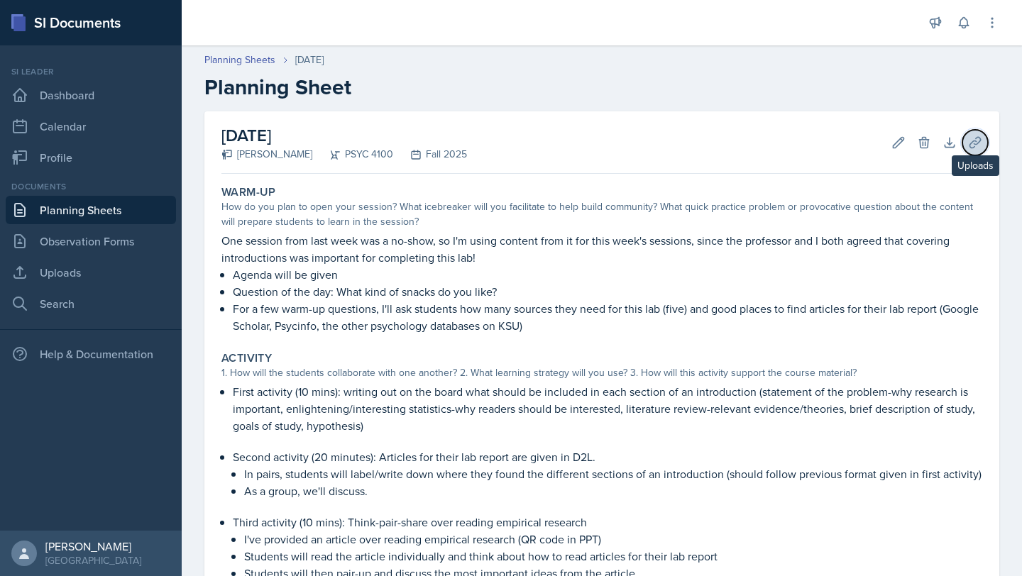
click at [970, 142] on icon at bounding box center [975, 142] width 11 height 11
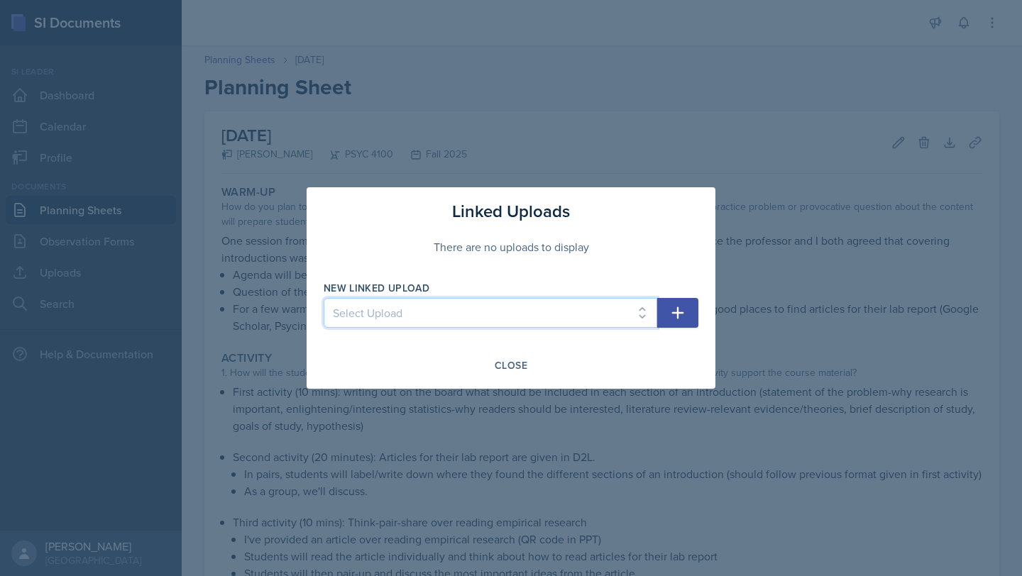
click at [632, 308] on select "Select Upload SI1 Practice Quiz SI1 Powerpoint SI2 Powerpoint SI3 Powerpoint SI…" at bounding box center [491, 313] width 334 height 30
select select "c70b700e-18fc-48ca-9872-a6a0042a26b8"
click at [324, 298] on select "Select Upload SI1 Practice Quiz SI1 Powerpoint SI2 Powerpoint SI3 Powerpoint SI…" at bounding box center [491, 313] width 334 height 30
click at [681, 312] on icon "button" at bounding box center [678, 313] width 12 height 12
select select
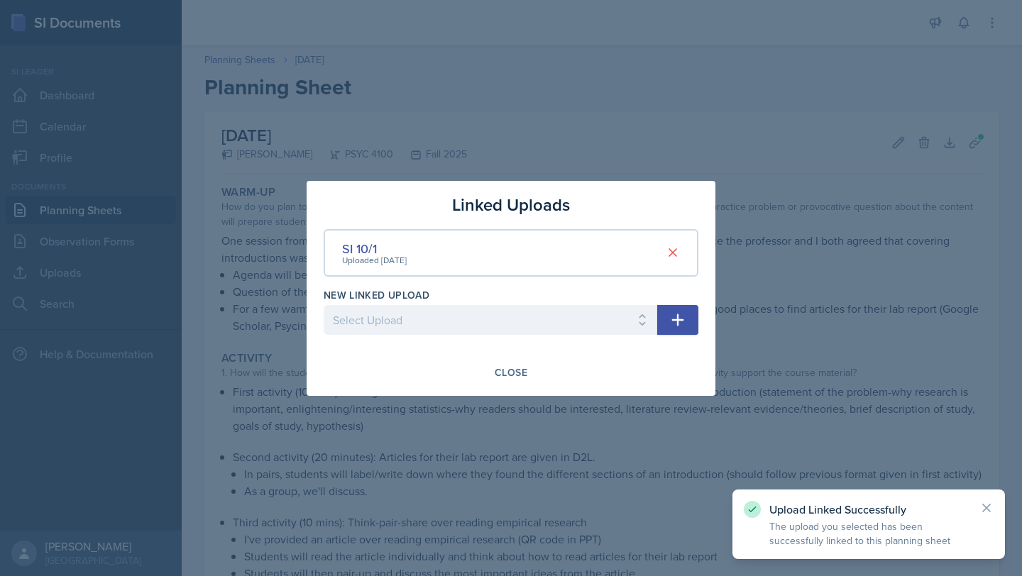
click at [503, 358] on div "Linked Uploads SI 10/1 Uploaded [DATE] New Linked Upload Select Upload SI1 Prac…" at bounding box center [511, 288] width 409 height 215
click at [513, 376] on div "Close" at bounding box center [511, 372] width 33 height 11
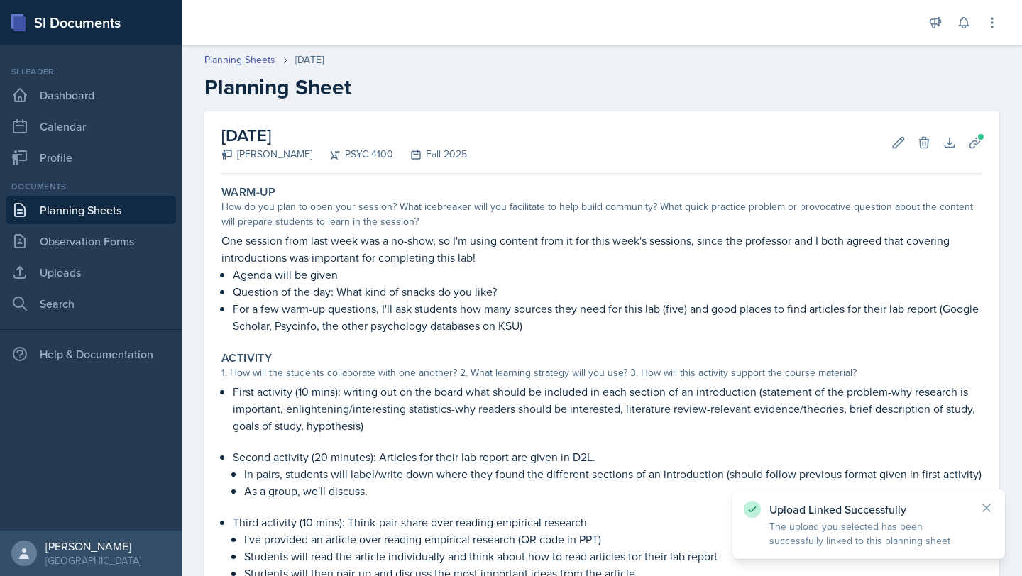
scroll to position [304, 0]
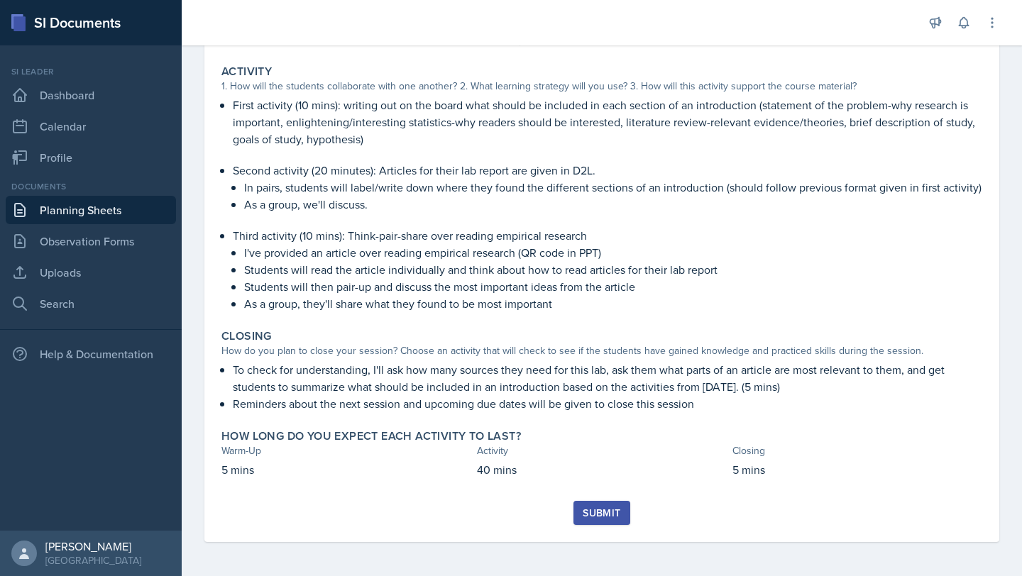
click at [593, 510] on div "Submit" at bounding box center [602, 513] width 38 height 11
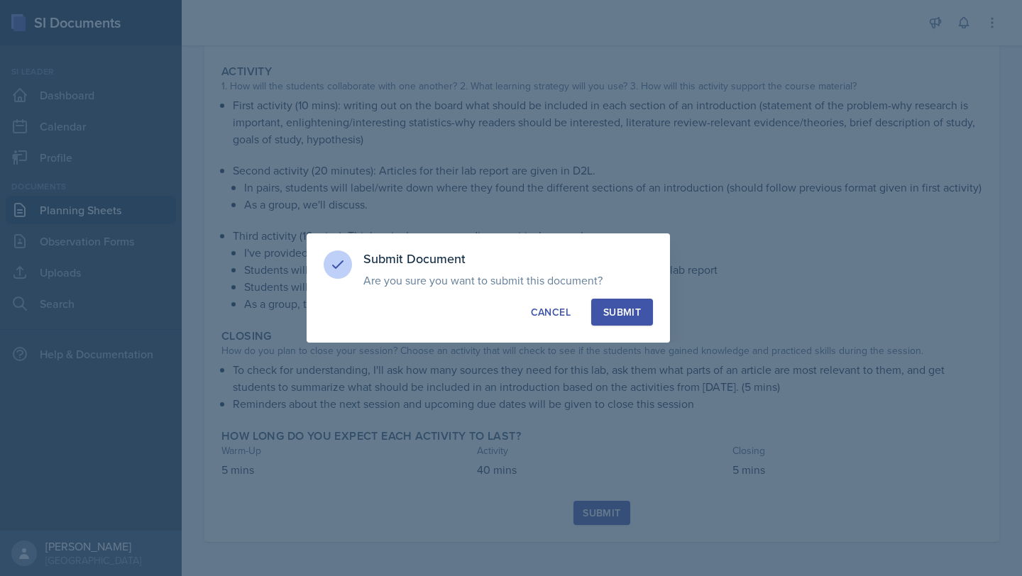
click at [630, 302] on button "Submit" at bounding box center [622, 312] width 62 height 27
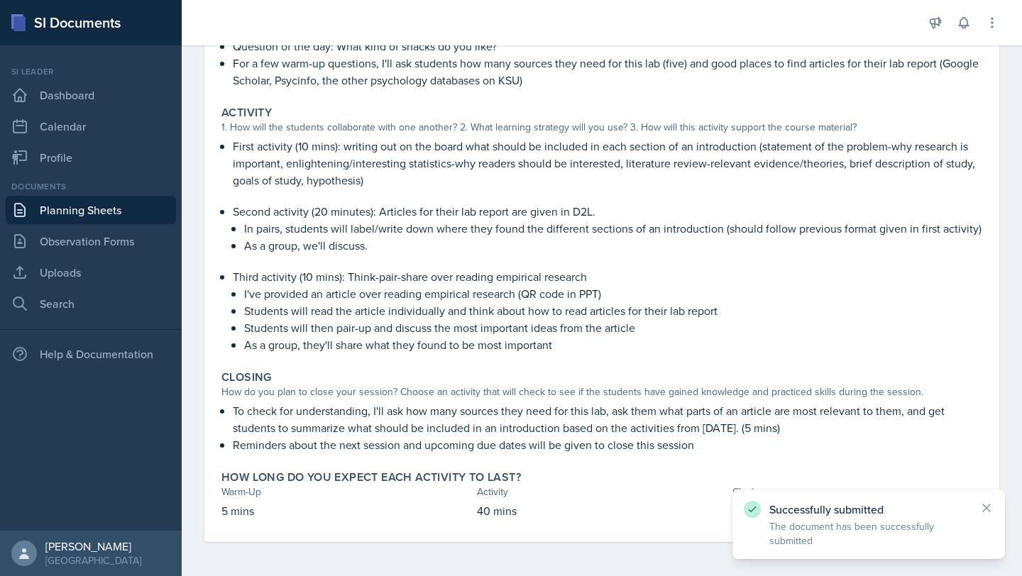
scroll to position [0, 0]
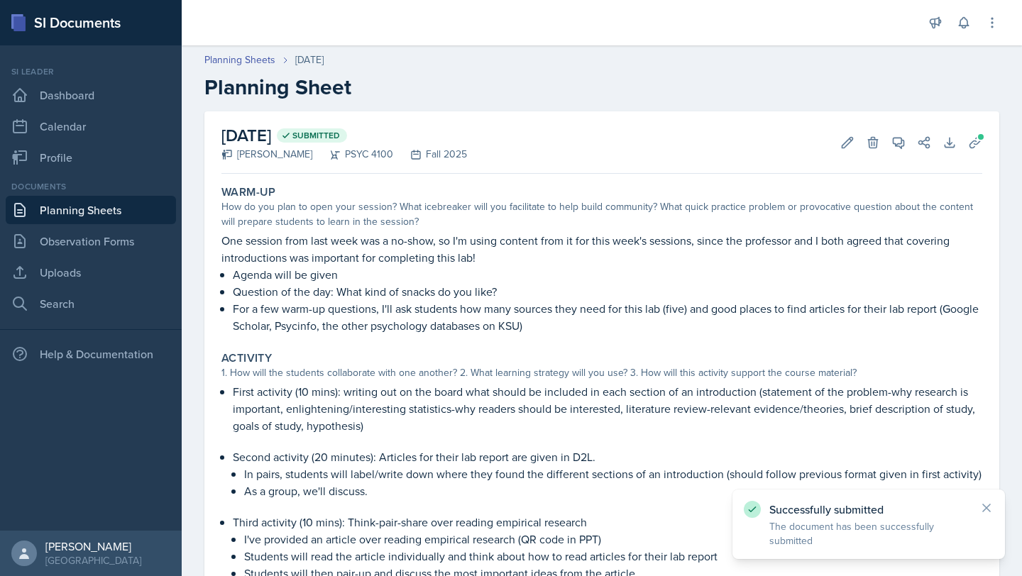
click at [98, 204] on link "Planning Sheets" at bounding box center [91, 210] width 170 height 28
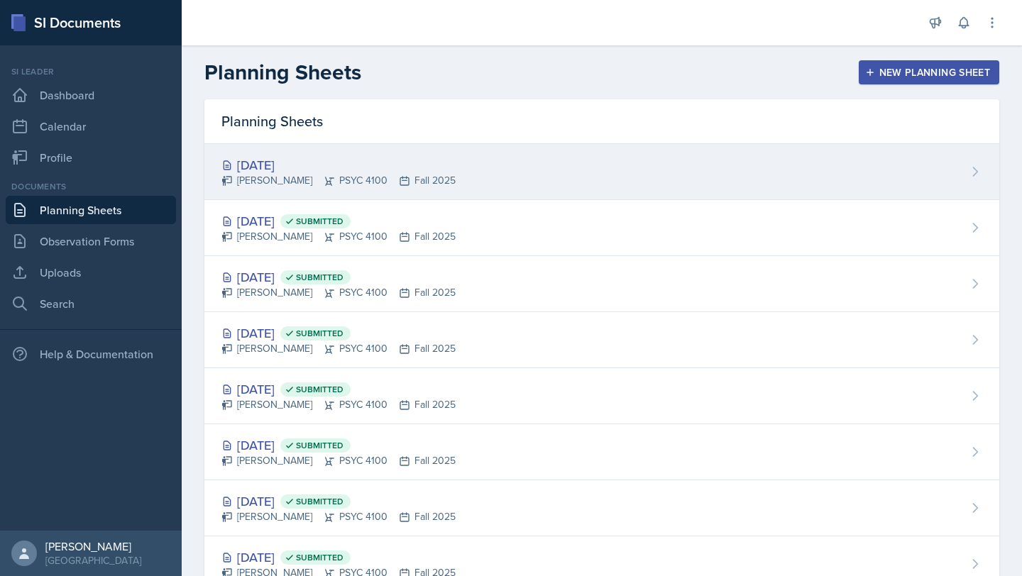
click at [508, 169] on div "[DATE] [PERSON_NAME] PSYC 4100 Fall 2025" at bounding box center [601, 172] width 795 height 56
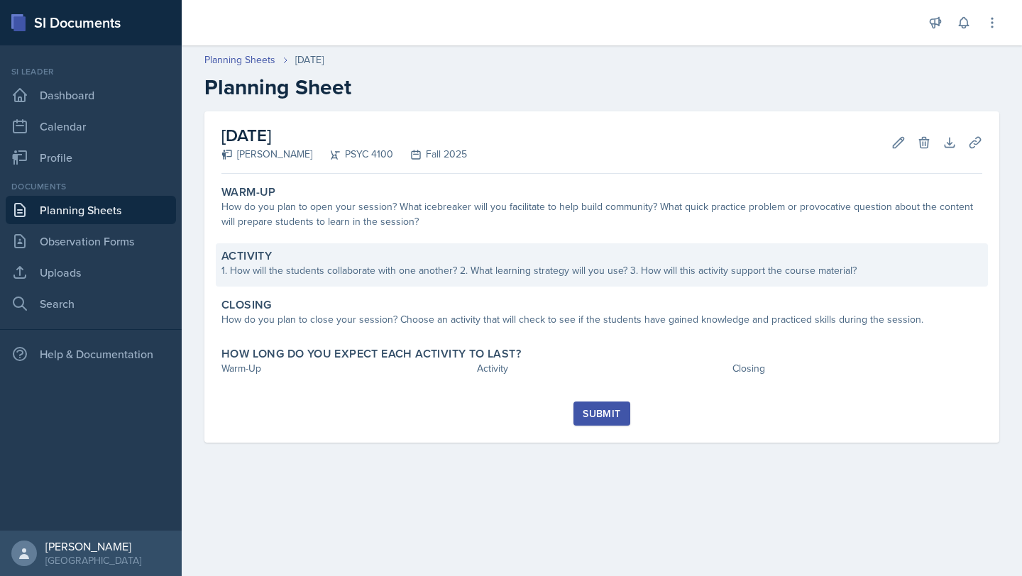
click at [397, 256] on div "Activity" at bounding box center [601, 256] width 761 height 14
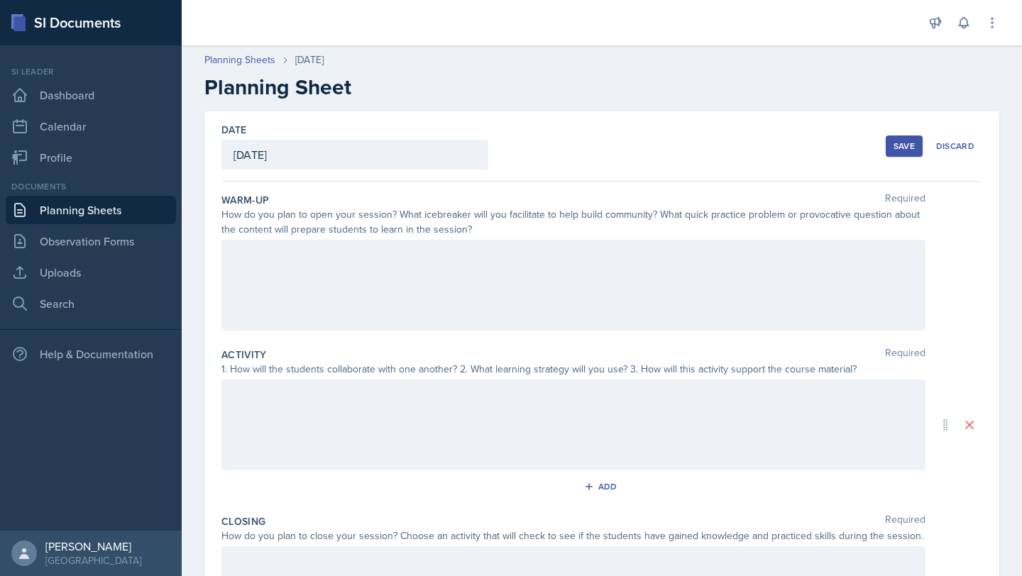
click at [387, 275] on div at bounding box center [573, 285] width 704 height 91
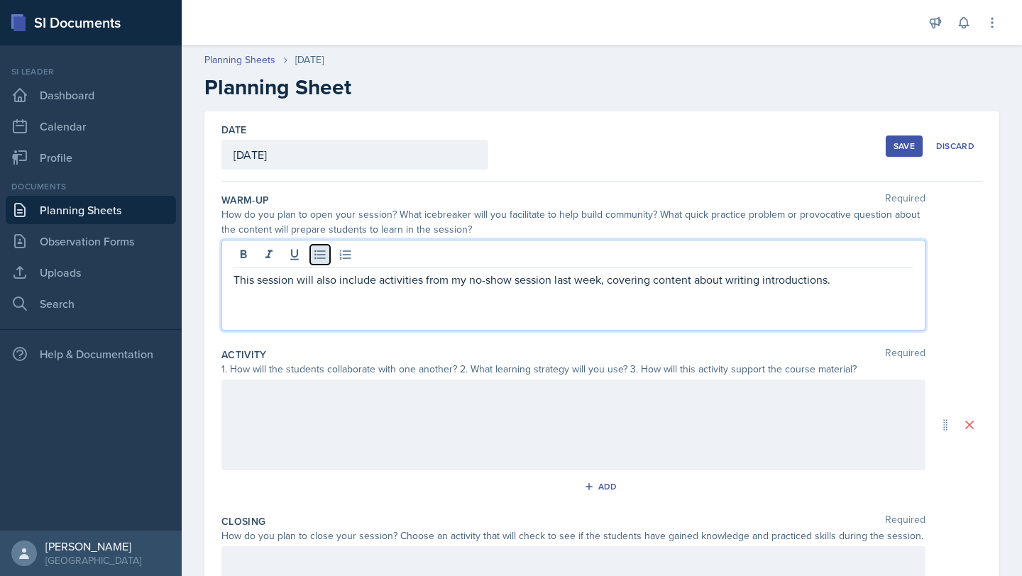
click at [317, 247] on button at bounding box center [320, 255] width 20 height 20
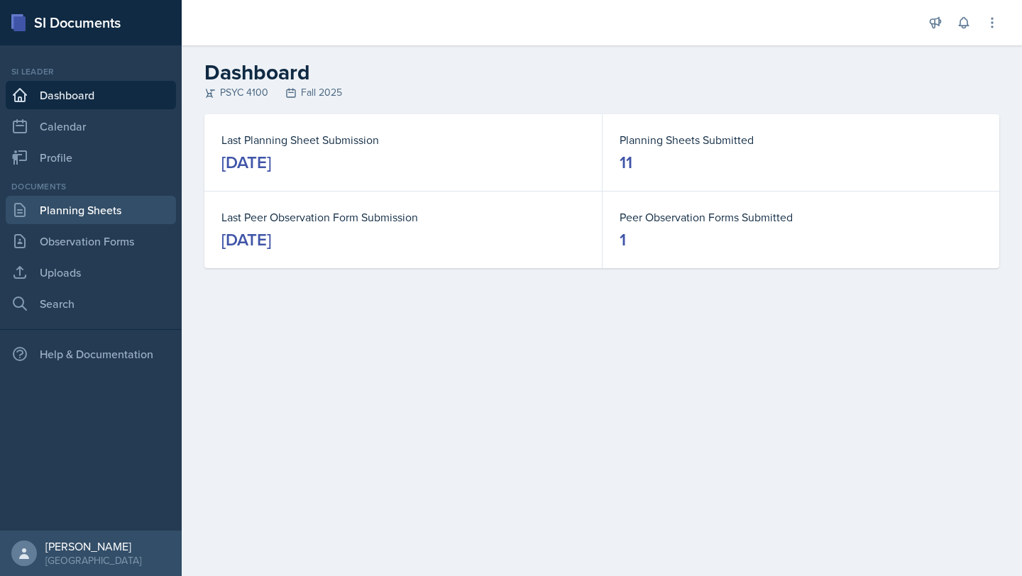
click at [124, 219] on link "Planning Sheets" at bounding box center [91, 210] width 170 height 28
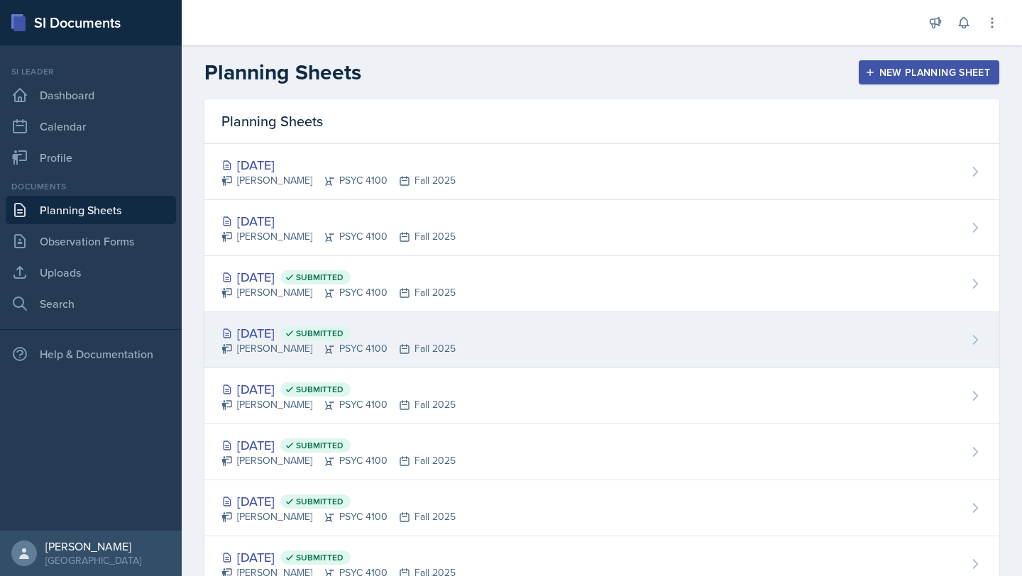
click at [319, 337] on div "[DATE] Submitted" at bounding box center [338, 333] width 234 height 19
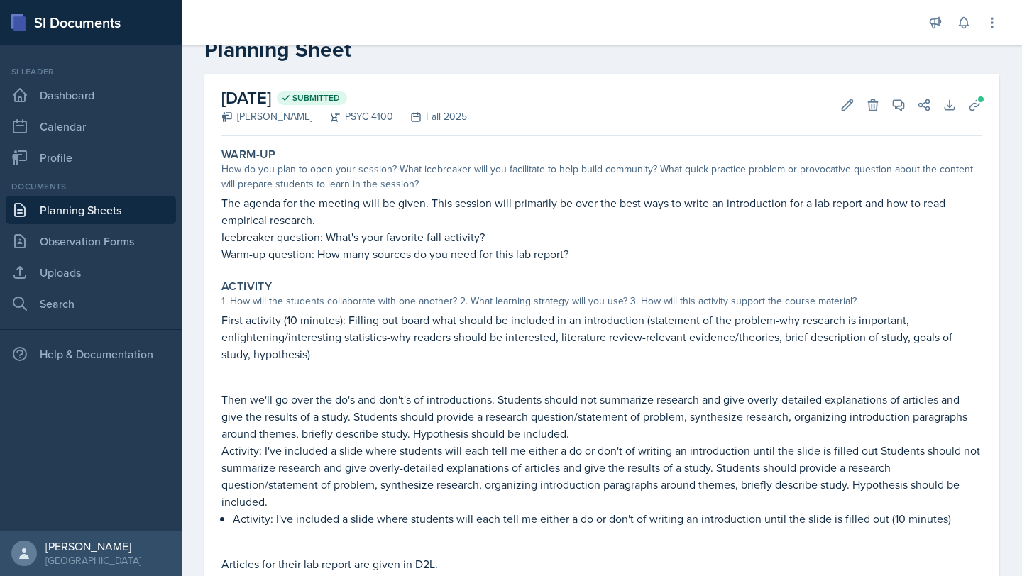
scroll to position [34, 0]
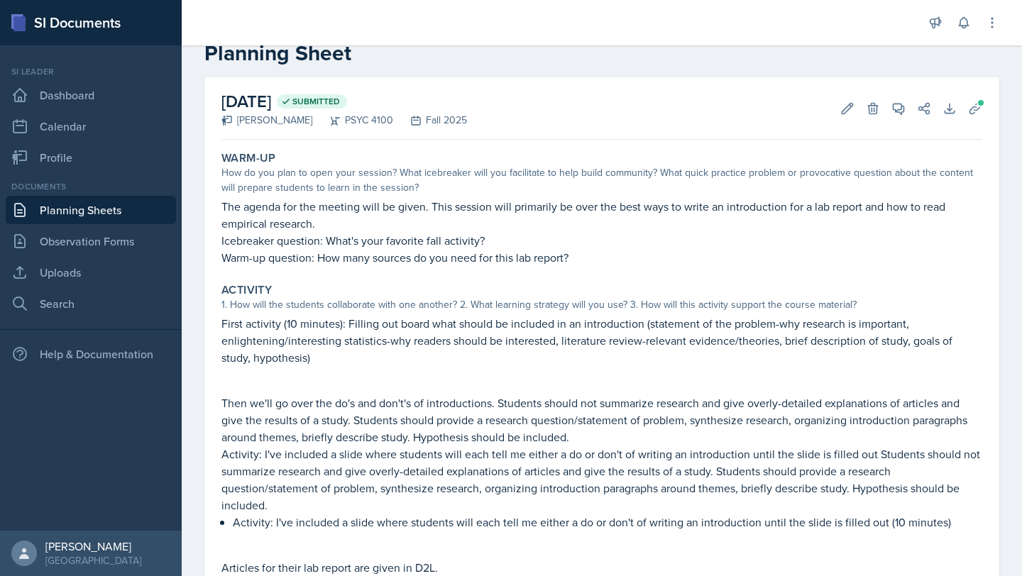
click at [351, 356] on p "First activity (10 minutes): Filling out board what should be included in an in…" at bounding box center [601, 340] width 761 height 51
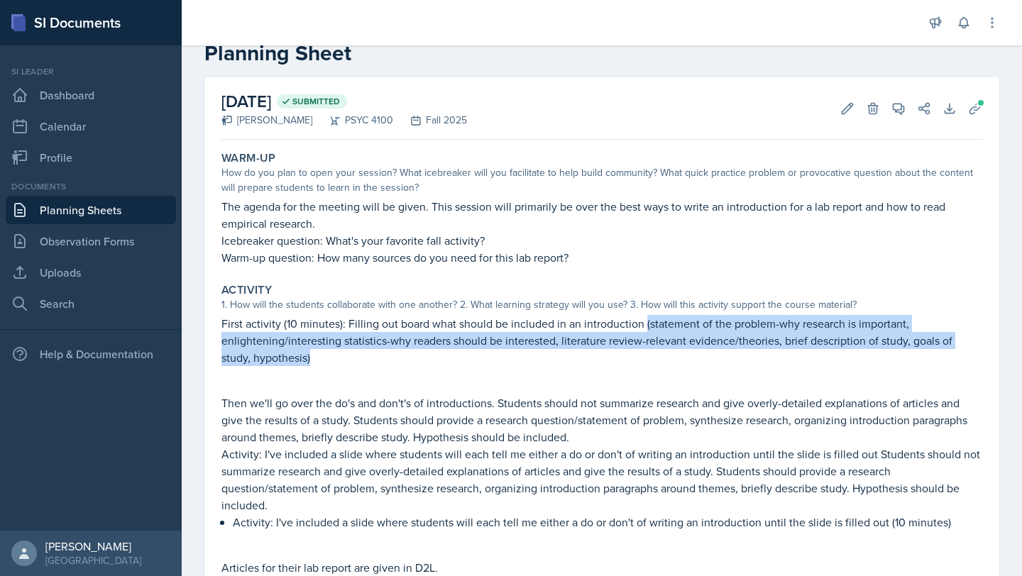
drag, startPoint x: 322, startPoint y: 358, endPoint x: 645, endPoint y: 322, distance: 325.0
click at [645, 322] on p "First activity (10 minutes): Filling out board what should be included in an in…" at bounding box center [601, 340] width 761 height 51
copy p "(statement of the problem-why research is important, enlightening/interesting s…"
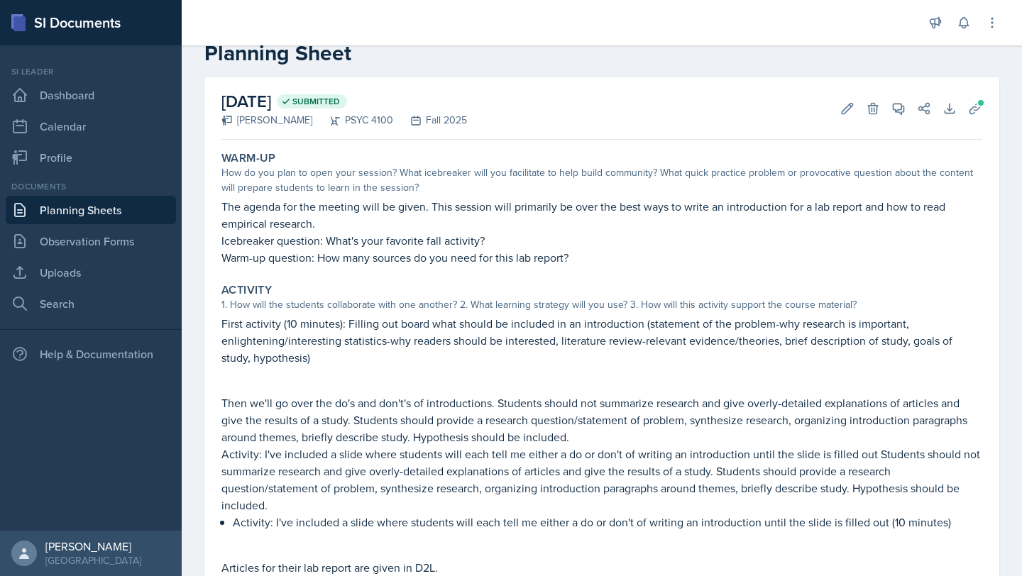
click at [459, 368] on p at bounding box center [601, 373] width 761 height 14
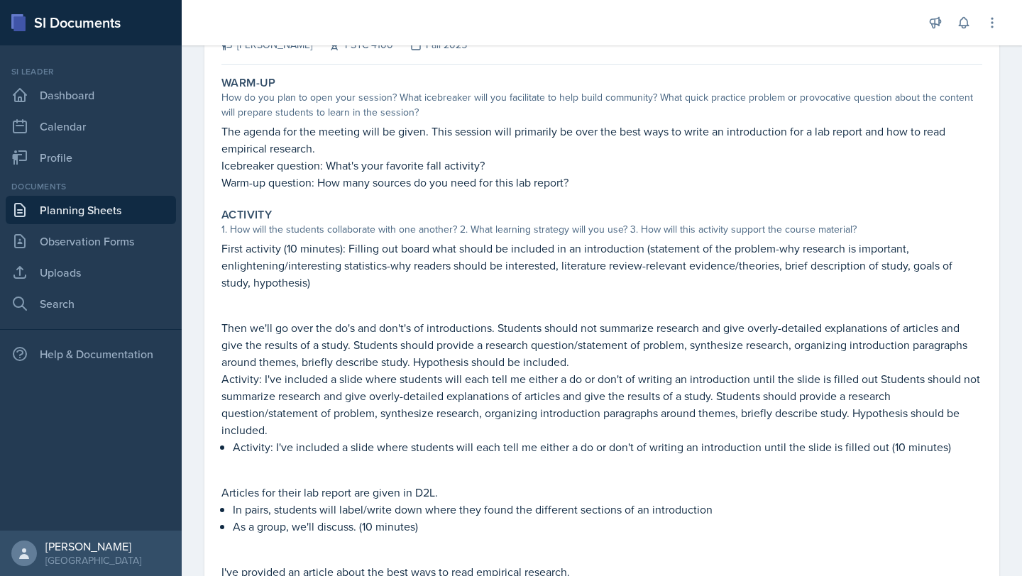
scroll to position [219, 0]
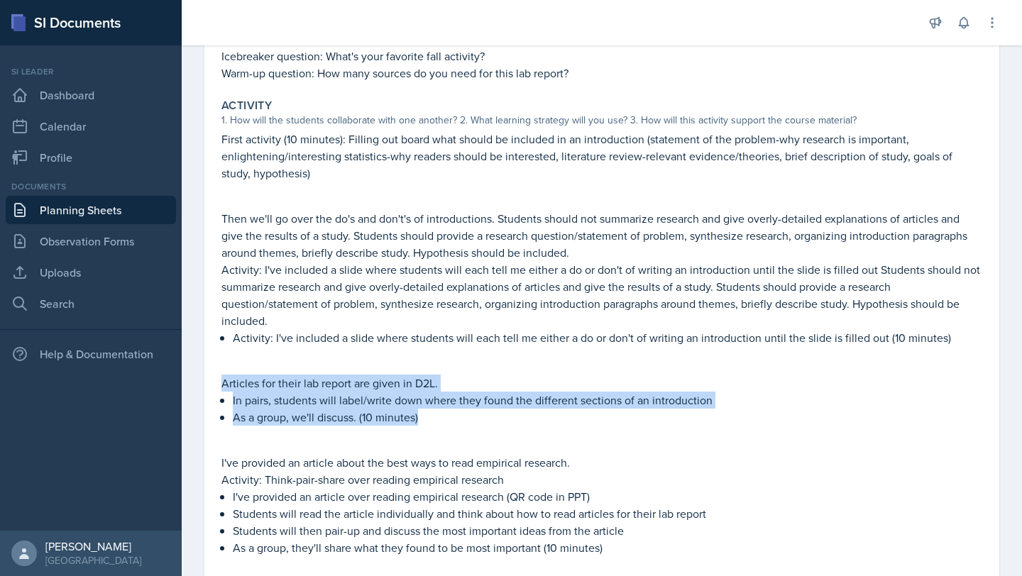
drag, startPoint x: 428, startPoint y: 422, endPoint x: 221, endPoint y: 383, distance: 210.2
click at [221, 383] on div "Articles for their lab report are given in D2L. In pairs, students will label/w…" at bounding box center [601, 407] width 761 height 65
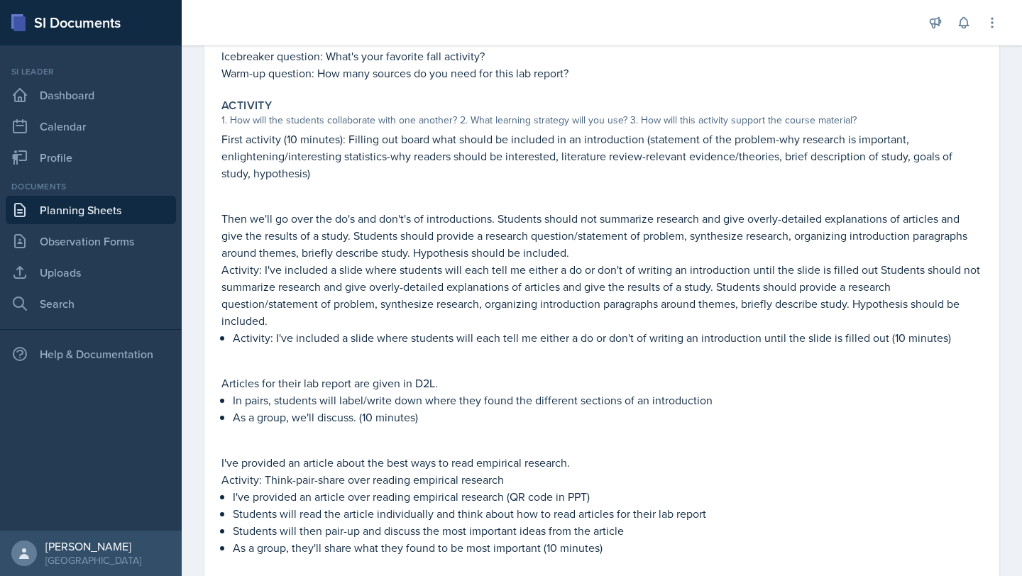
click at [393, 338] on p "Activity: I've included a slide where students will each tell me either a do or…" at bounding box center [608, 337] width 750 height 17
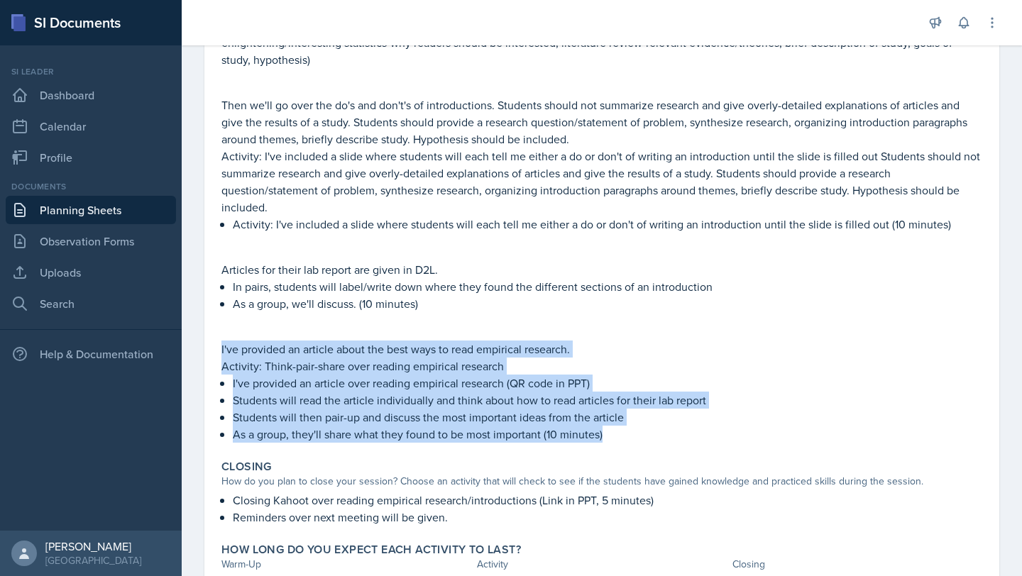
drag, startPoint x: 620, startPoint y: 445, endPoint x: 220, endPoint y: 342, distance: 413.4
click at [220, 342] on div "Activity 1. How will the students collaborate with one another? 2. What learnin…" at bounding box center [602, 213] width 772 height 469
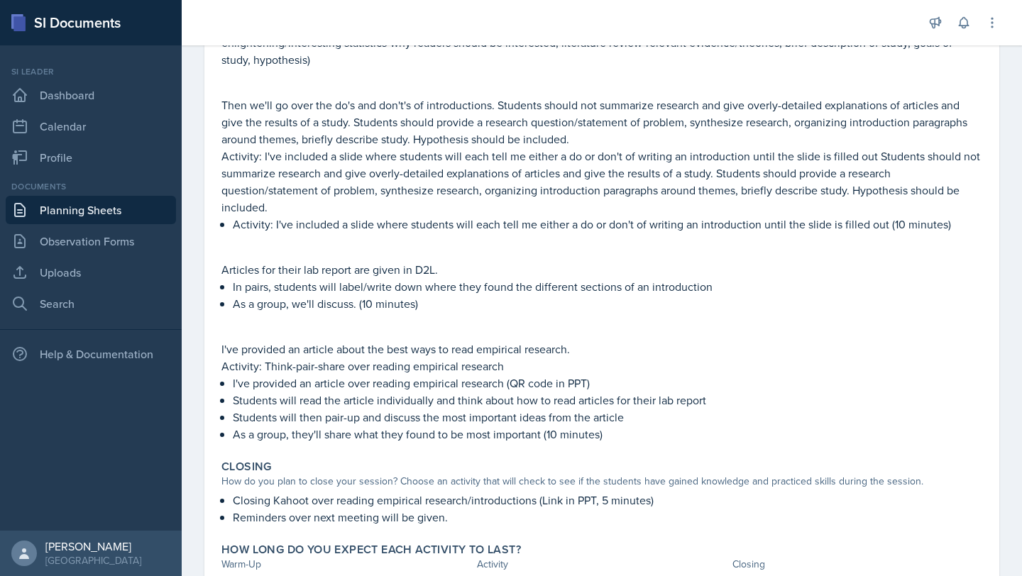
click at [647, 442] on p "As a group, they'll share what they found to be most important (10 minutes)" at bounding box center [608, 434] width 750 height 17
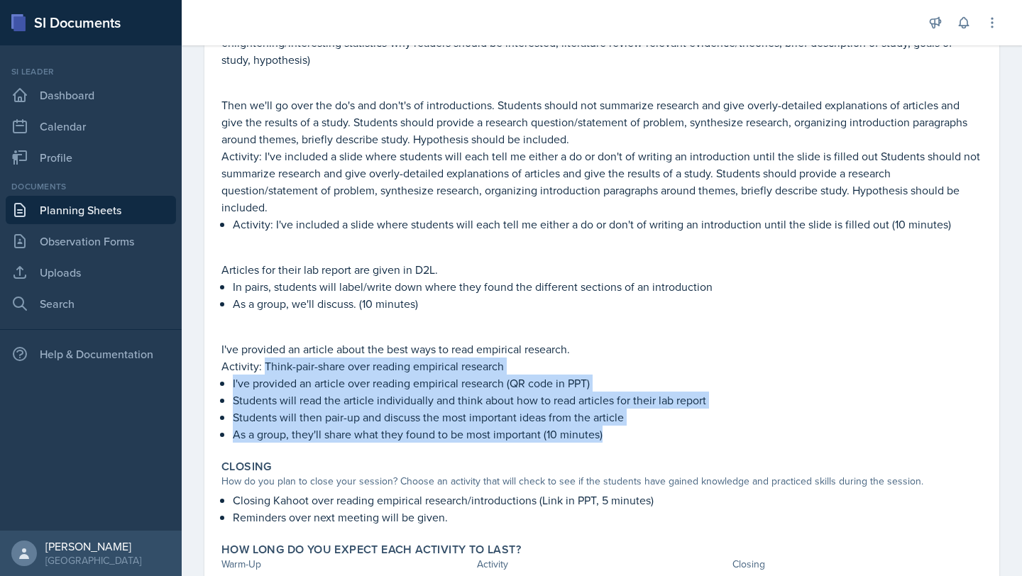
drag, startPoint x: 620, startPoint y: 441, endPoint x: 263, endPoint y: 367, distance: 364.6
click at [263, 367] on div "I've provided an article about the best ways to read empirical research. Activi…" at bounding box center [601, 392] width 761 height 102
copy div "Think-pair-share over reading empirical research I've provided an article over …"
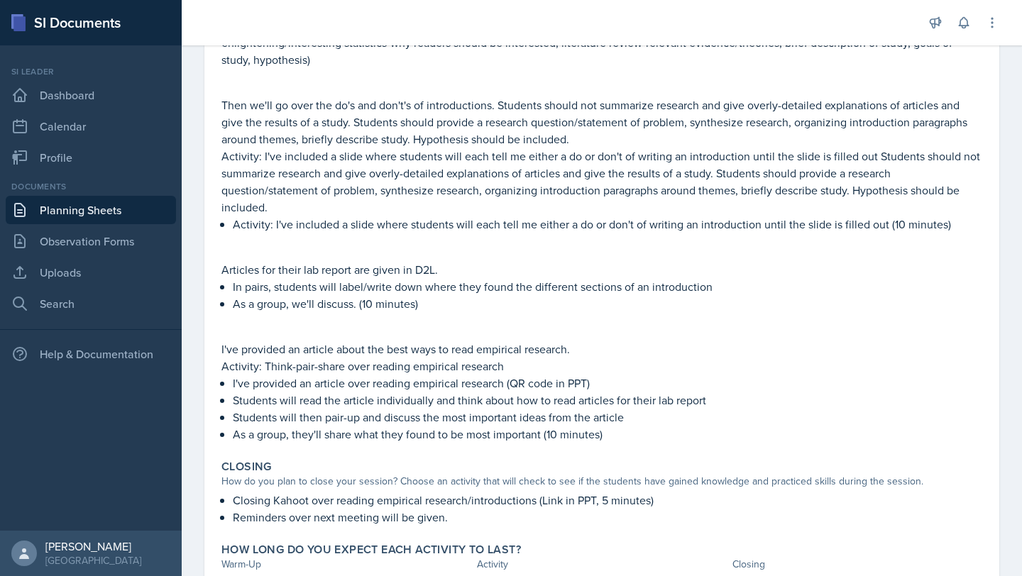
click at [491, 257] on div "First activity (10 minutes): Filling out board what should be included in an in…" at bounding box center [601, 230] width 761 height 426
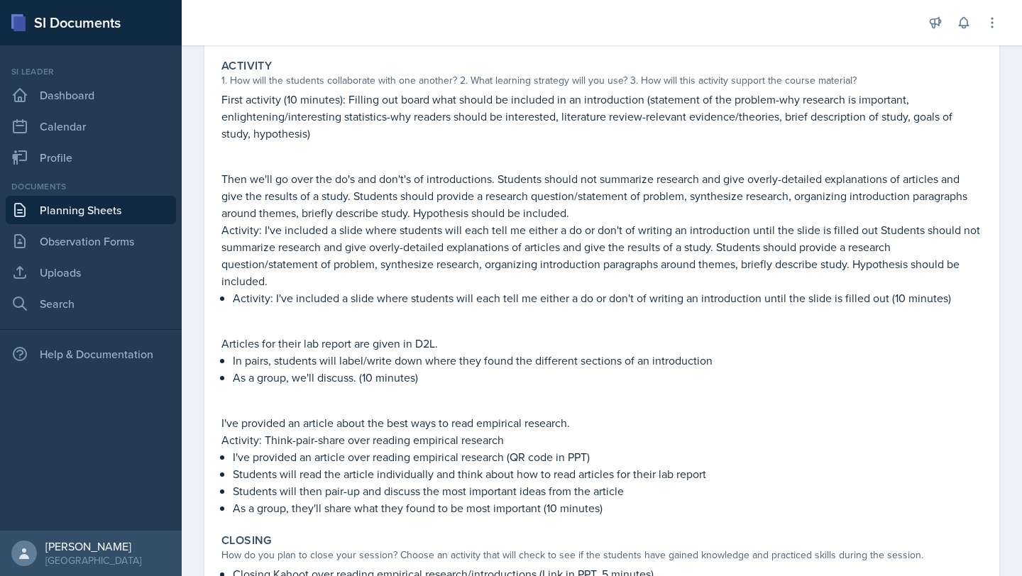
scroll to position [257, 0]
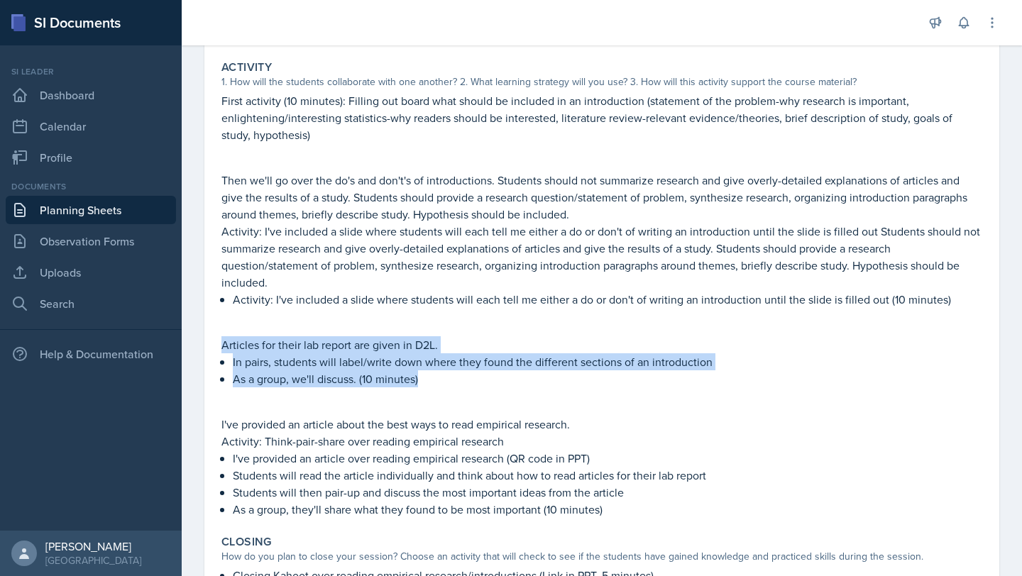
drag, startPoint x: 424, startPoint y: 385, endPoint x: 202, endPoint y: 346, distance: 225.6
click at [202, 346] on div "September 24th, 2025 Submitted Grace Julian PSYC 4100 Fall 2025 Edit Delete Vie…" at bounding box center [602, 289] width 840 height 870
copy div "Articles for their lab report are given in D2L. In pairs, students will label/w…"
click at [468, 380] on p "As a group, we'll discuss. (10 minutes)" at bounding box center [608, 379] width 750 height 17
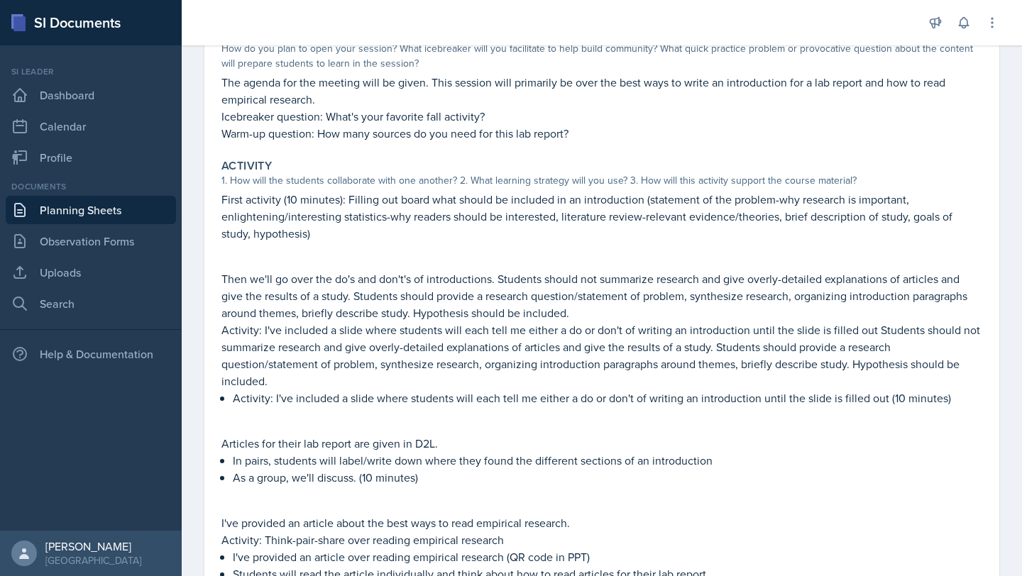
scroll to position [0, 0]
